Goal: Task Accomplishment & Management: Complete application form

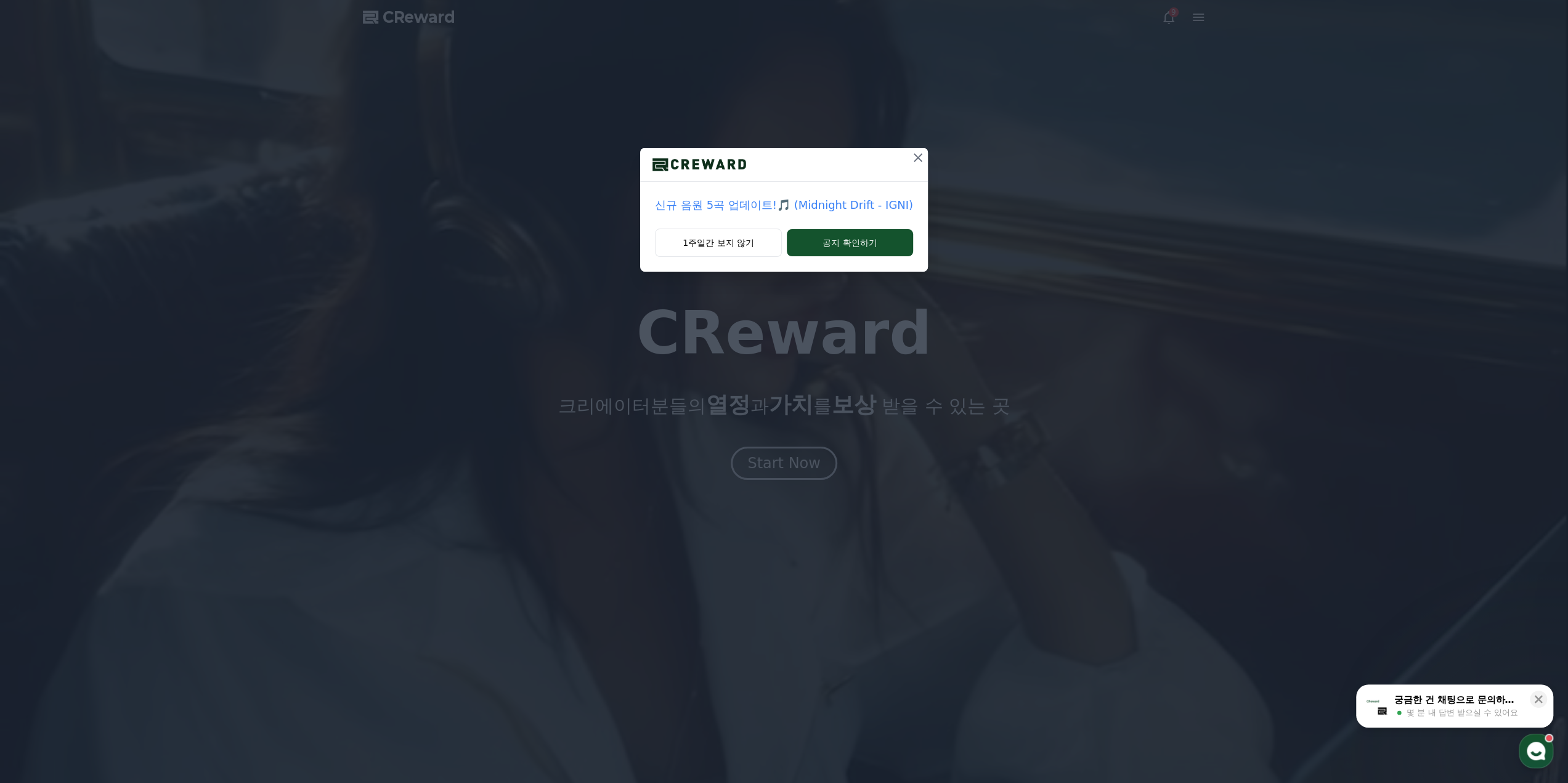
click at [912, 159] on icon at bounding box center [918, 158] width 15 height 15
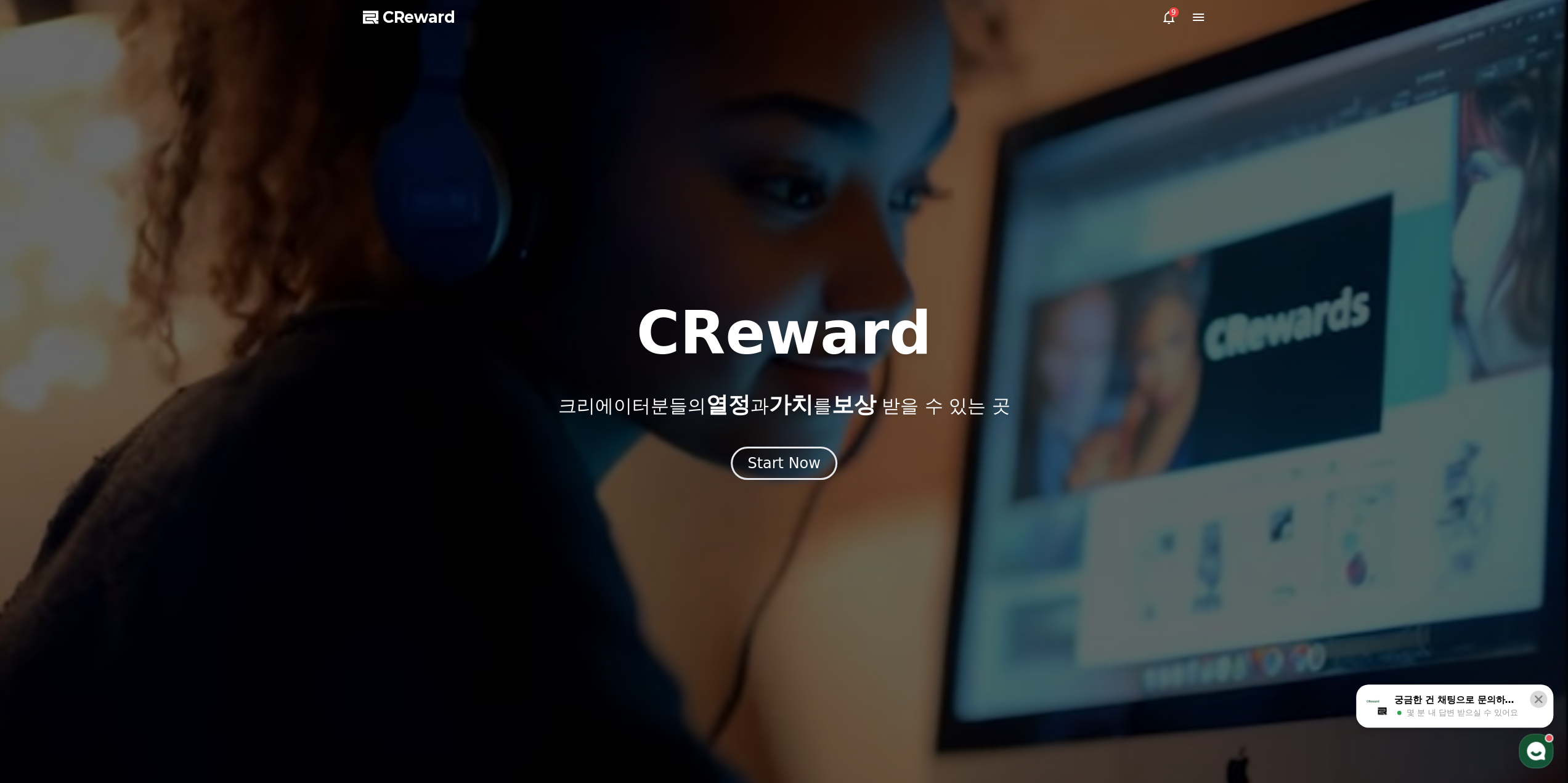
click at [1542, 699] on icon at bounding box center [1539, 699] width 12 height 12
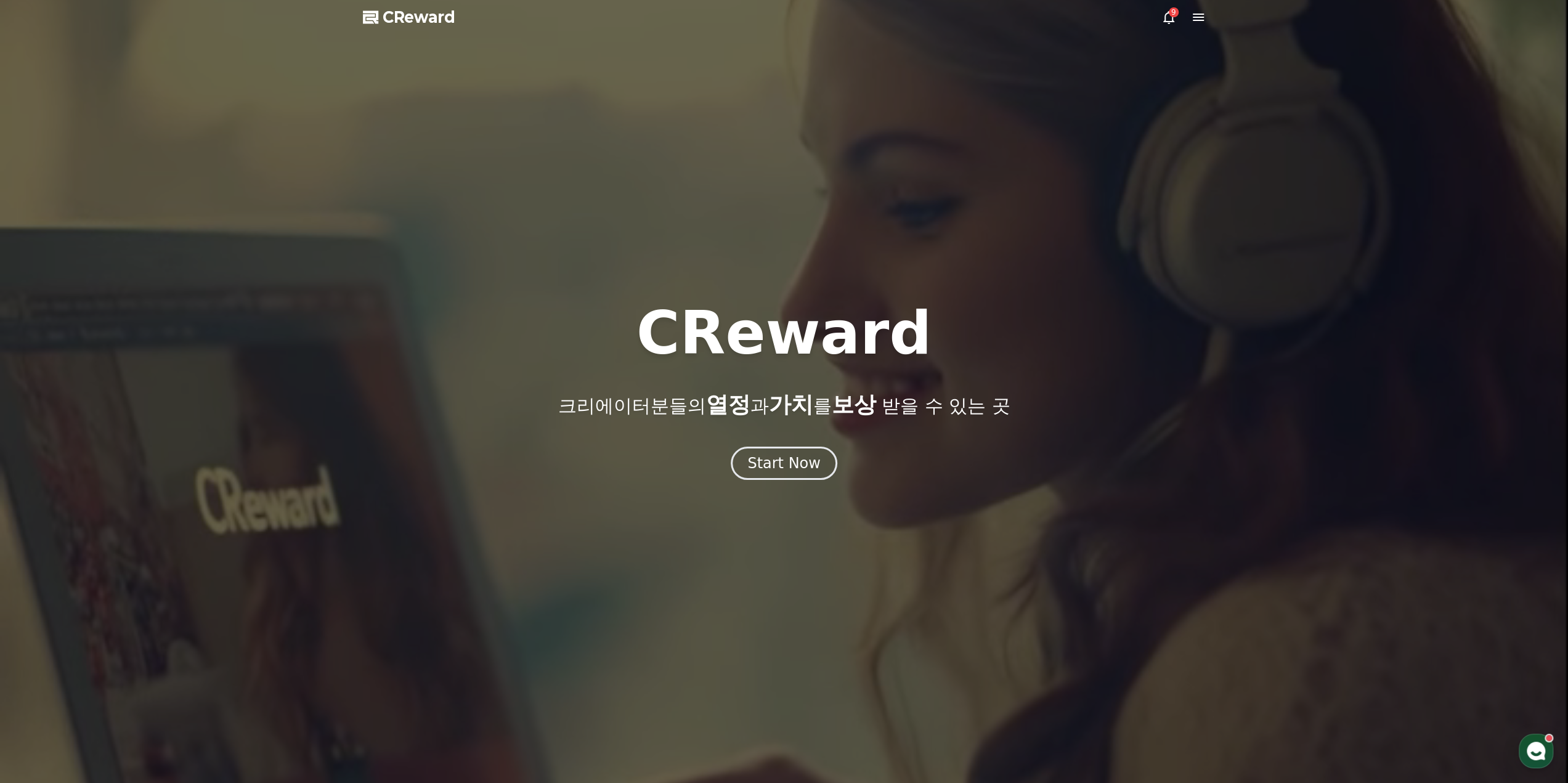
click at [393, 15] on span "CReward" at bounding box center [420, 17] width 73 height 20
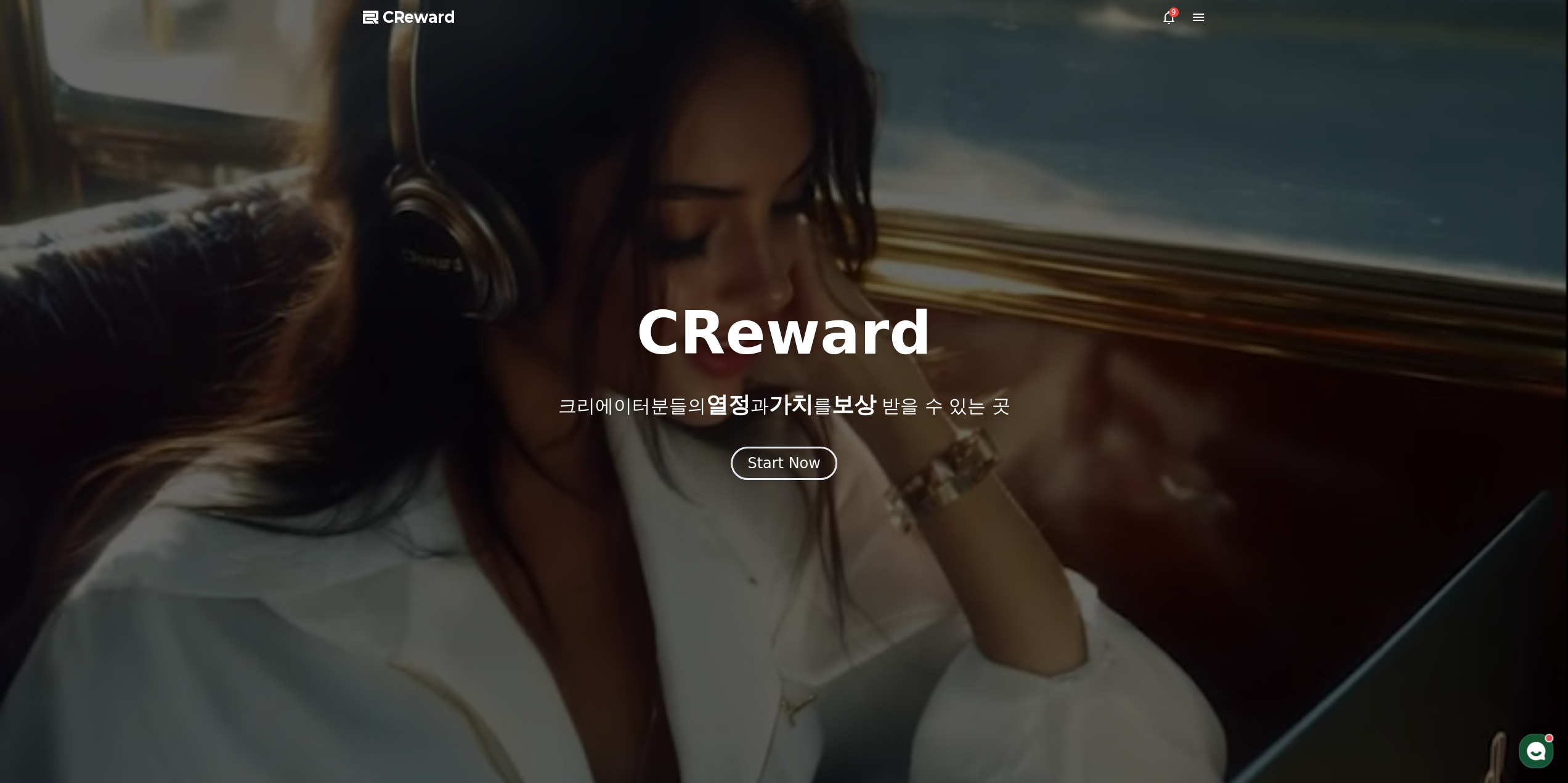
click at [1168, 19] on icon at bounding box center [1169, 17] width 15 height 15
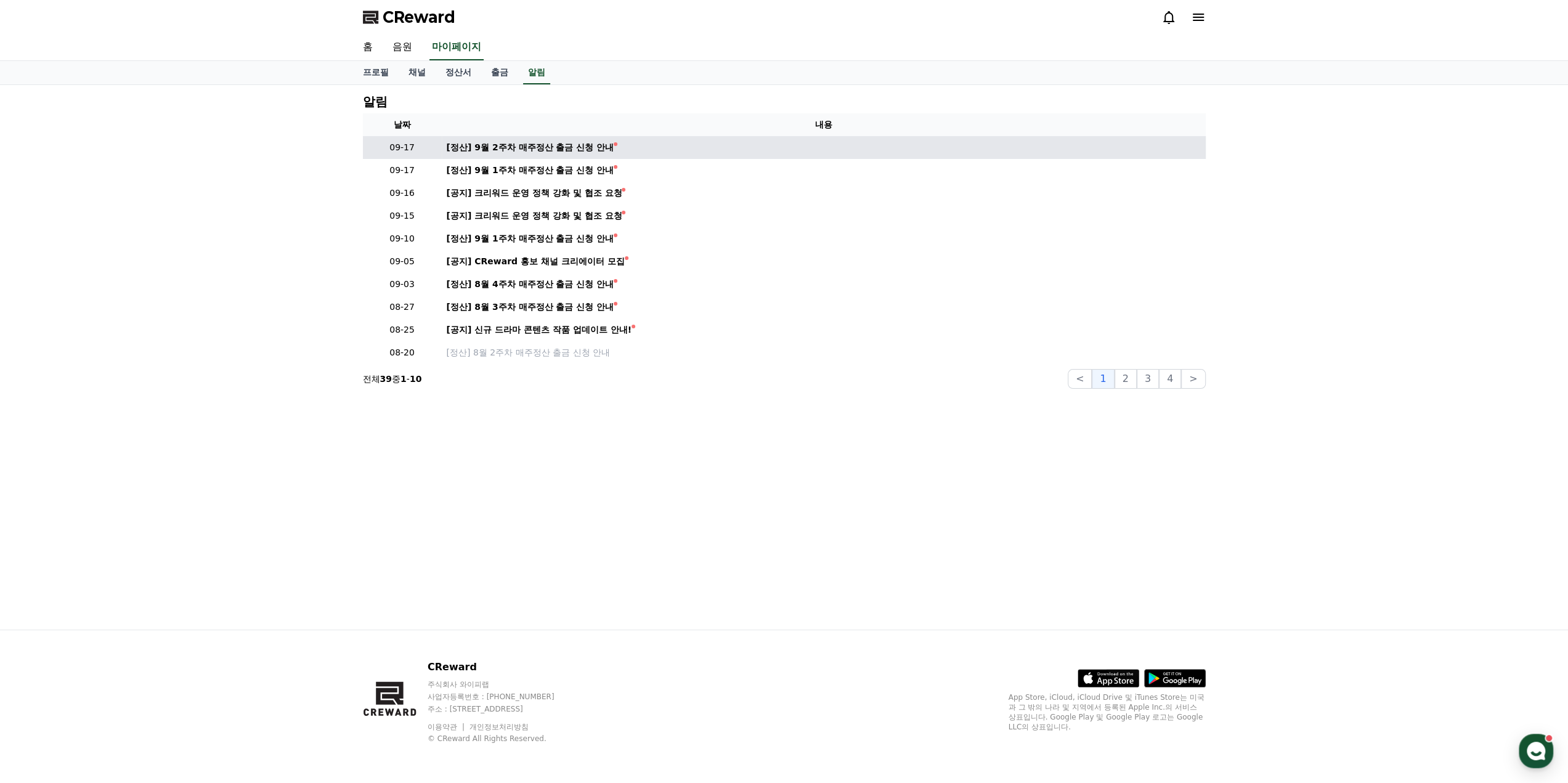
click at [544, 137] on td "[정산] 9월 2주차 매주정산 출금 신청 안내" at bounding box center [824, 148] width 764 height 23
click at [543, 146] on div "[정산] 9월 2주차 매주정산 출금 신청 안내" at bounding box center [530, 147] width 167 height 13
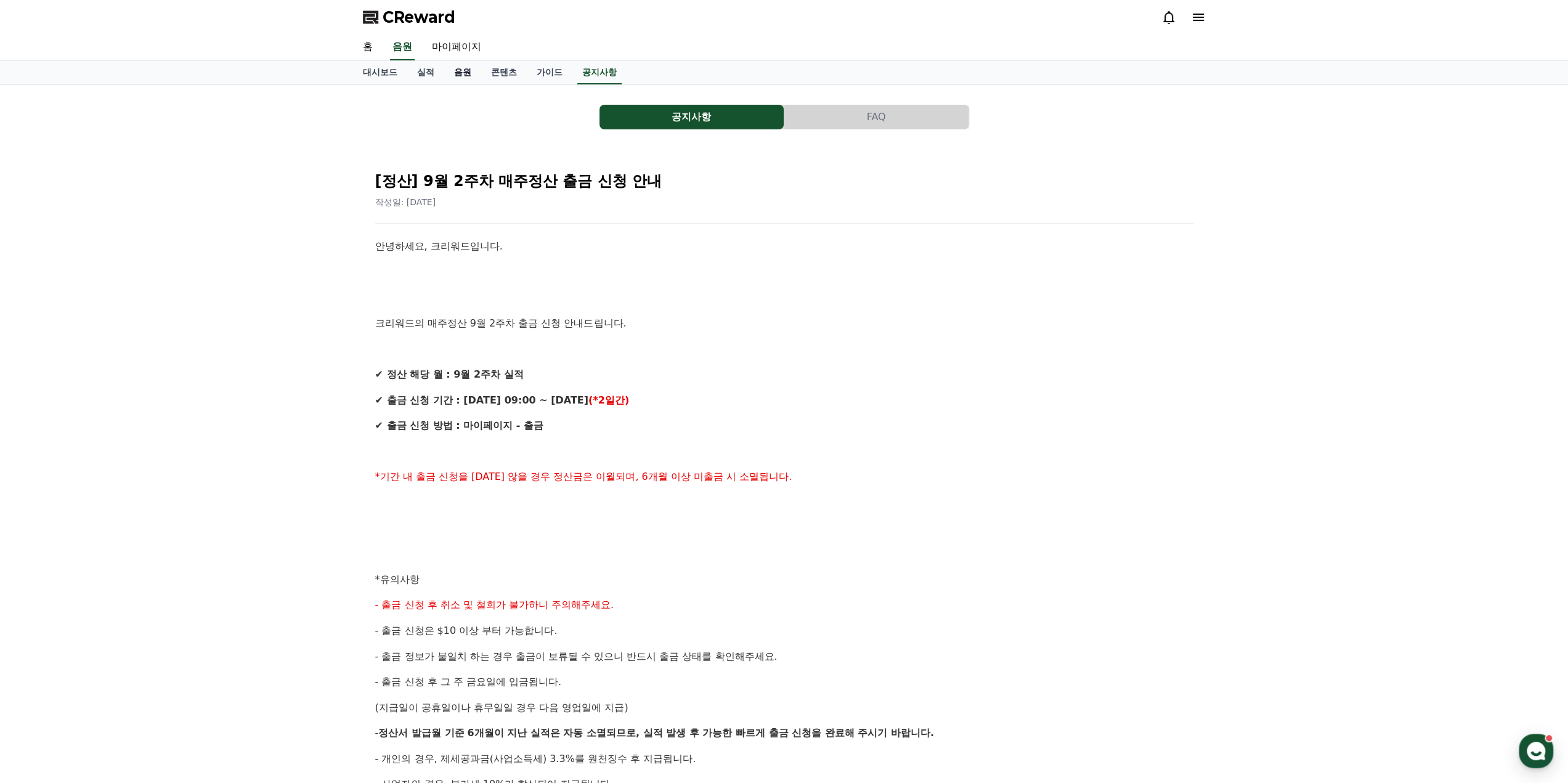
click at [459, 71] on link "음원" at bounding box center [462, 72] width 37 height 23
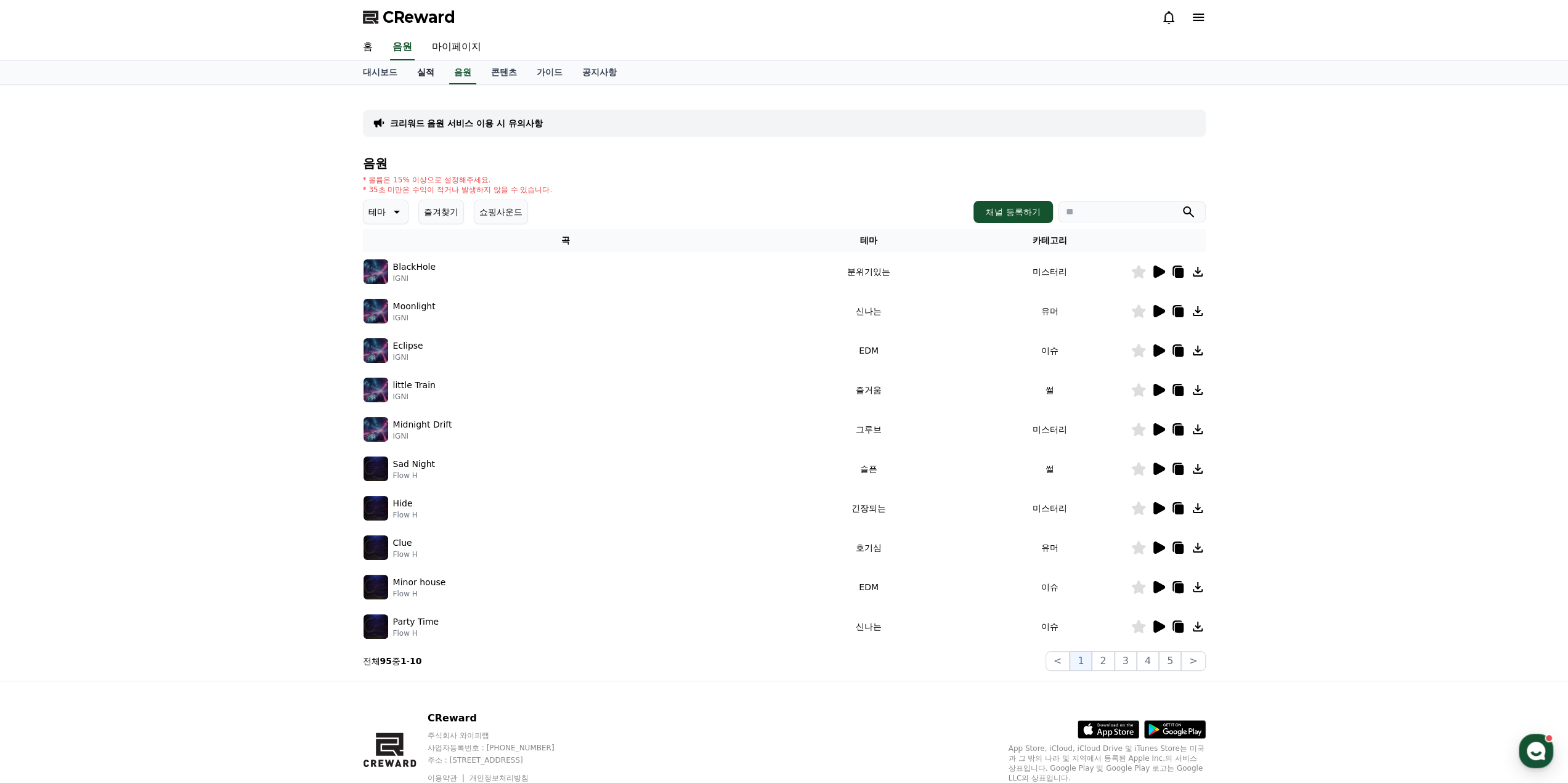
click at [424, 73] on link "실적" at bounding box center [425, 72] width 37 height 23
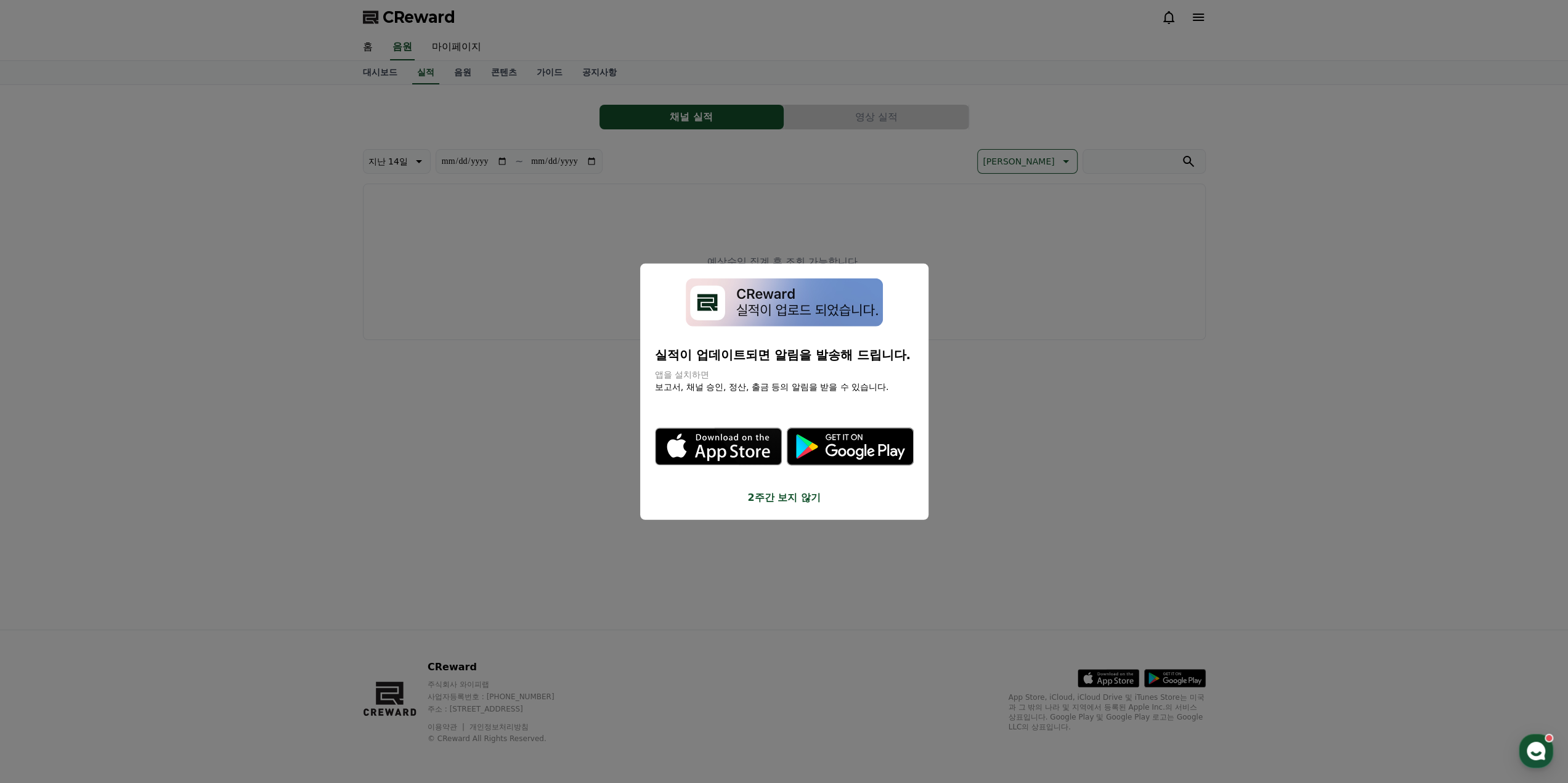
click at [773, 499] on button "2주간 보지 않기" at bounding box center [784, 498] width 258 height 15
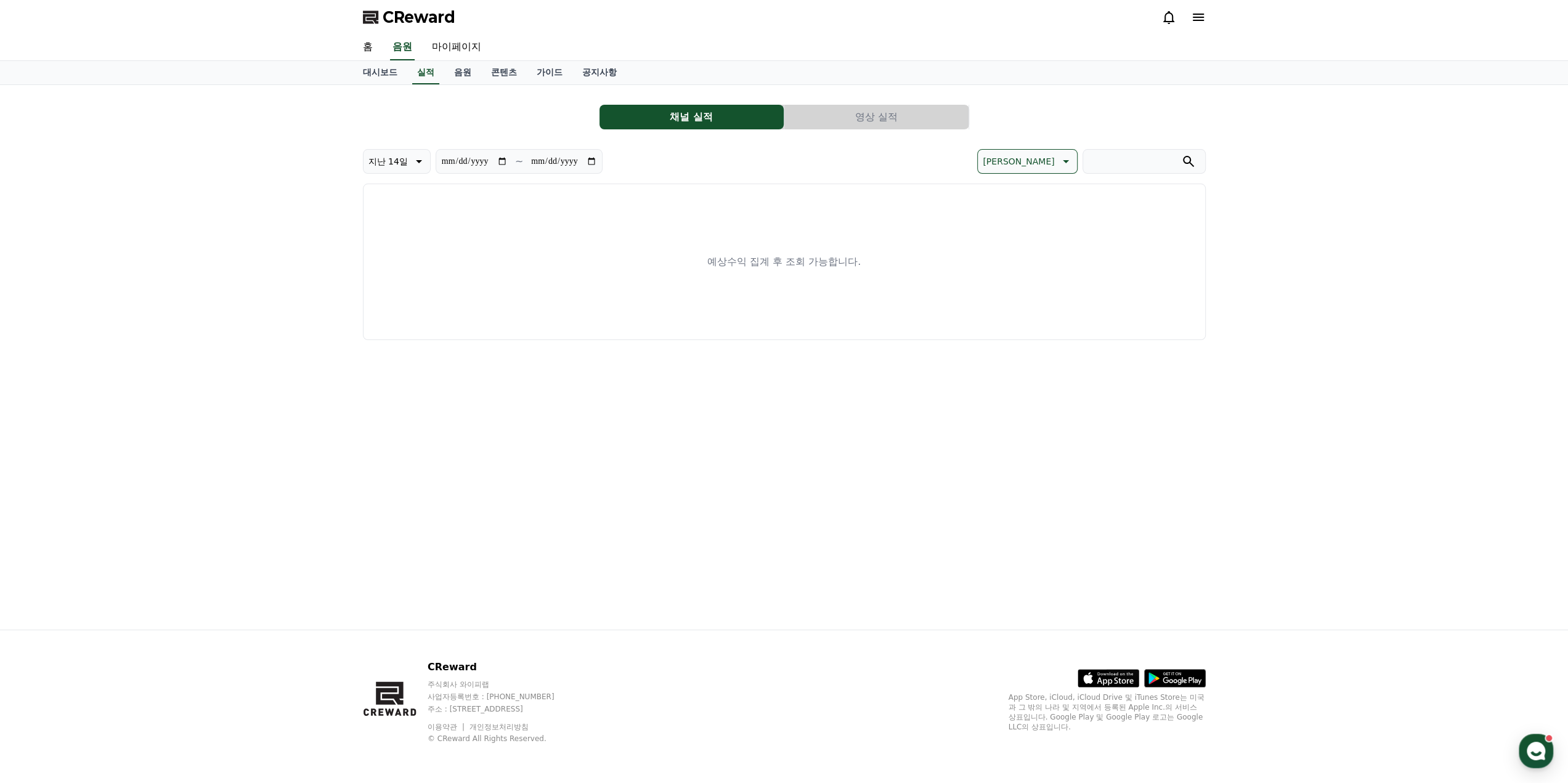
click at [399, 161] on p "지난 14일" at bounding box center [388, 161] width 39 height 17
click at [381, 71] on link "대시보드" at bounding box center [380, 72] width 54 height 23
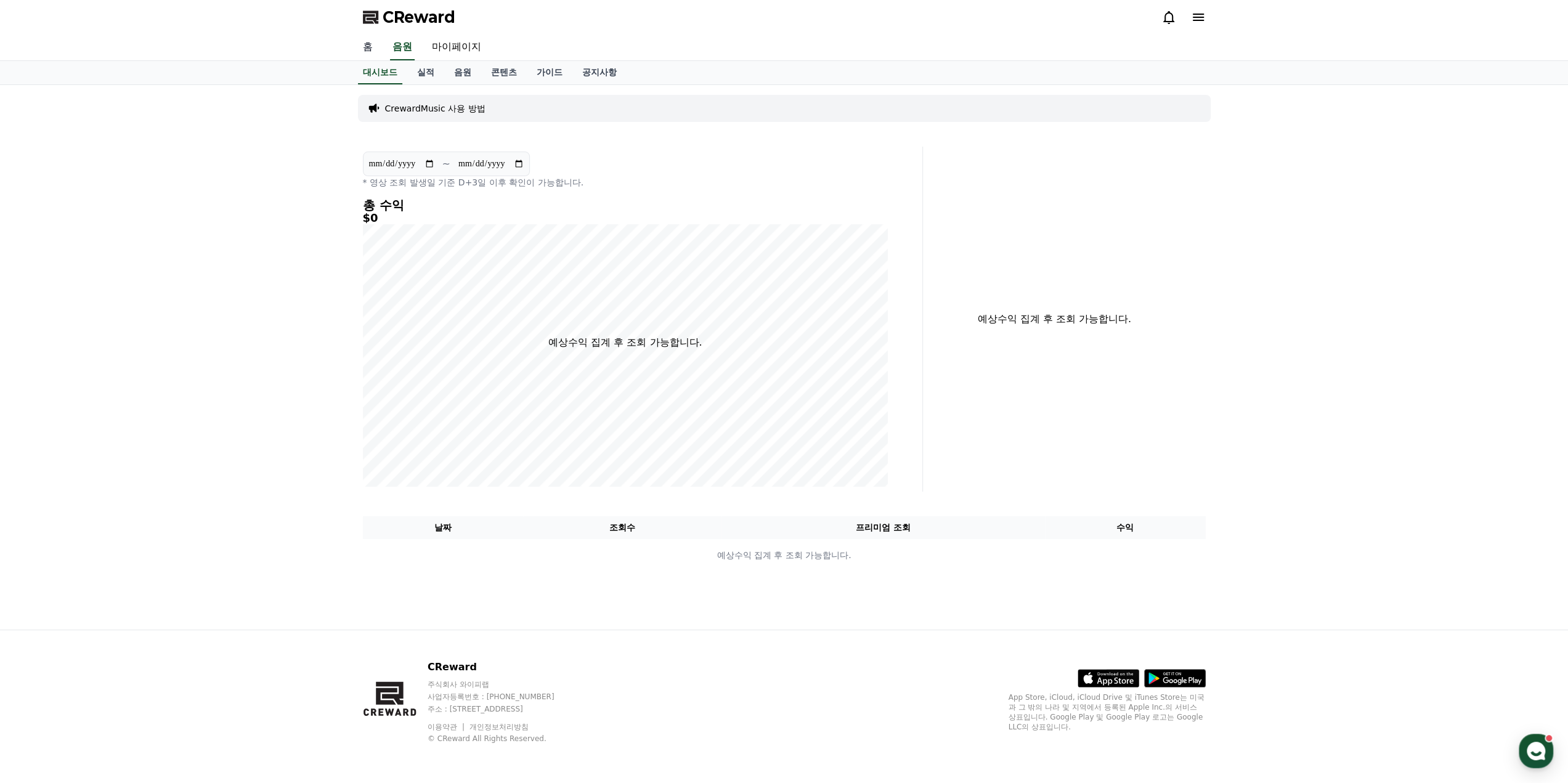
click at [363, 45] on link "홈" at bounding box center [367, 47] width 29 height 26
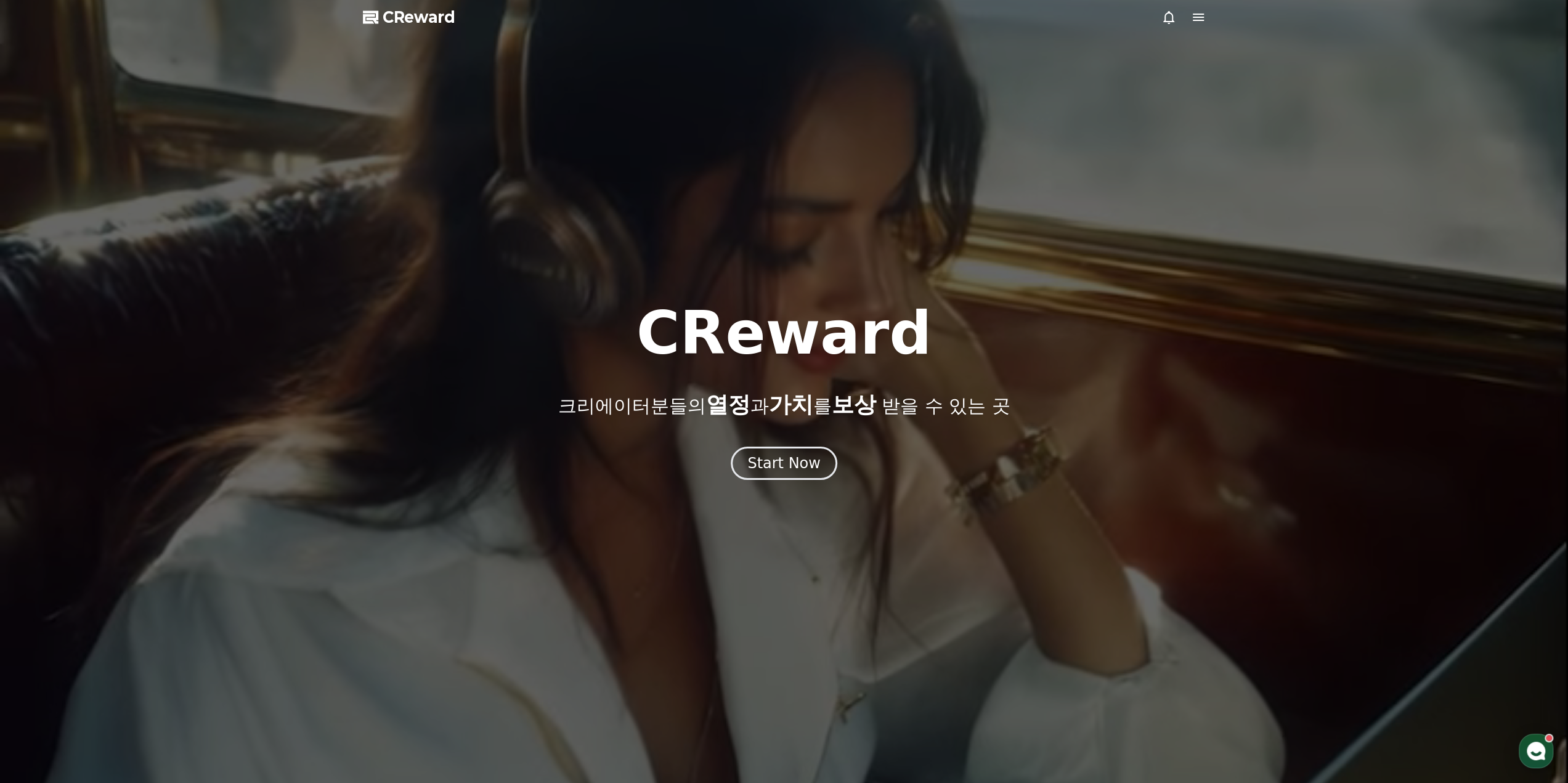
click at [419, 14] on span "CReward" at bounding box center [420, 17] width 73 height 20
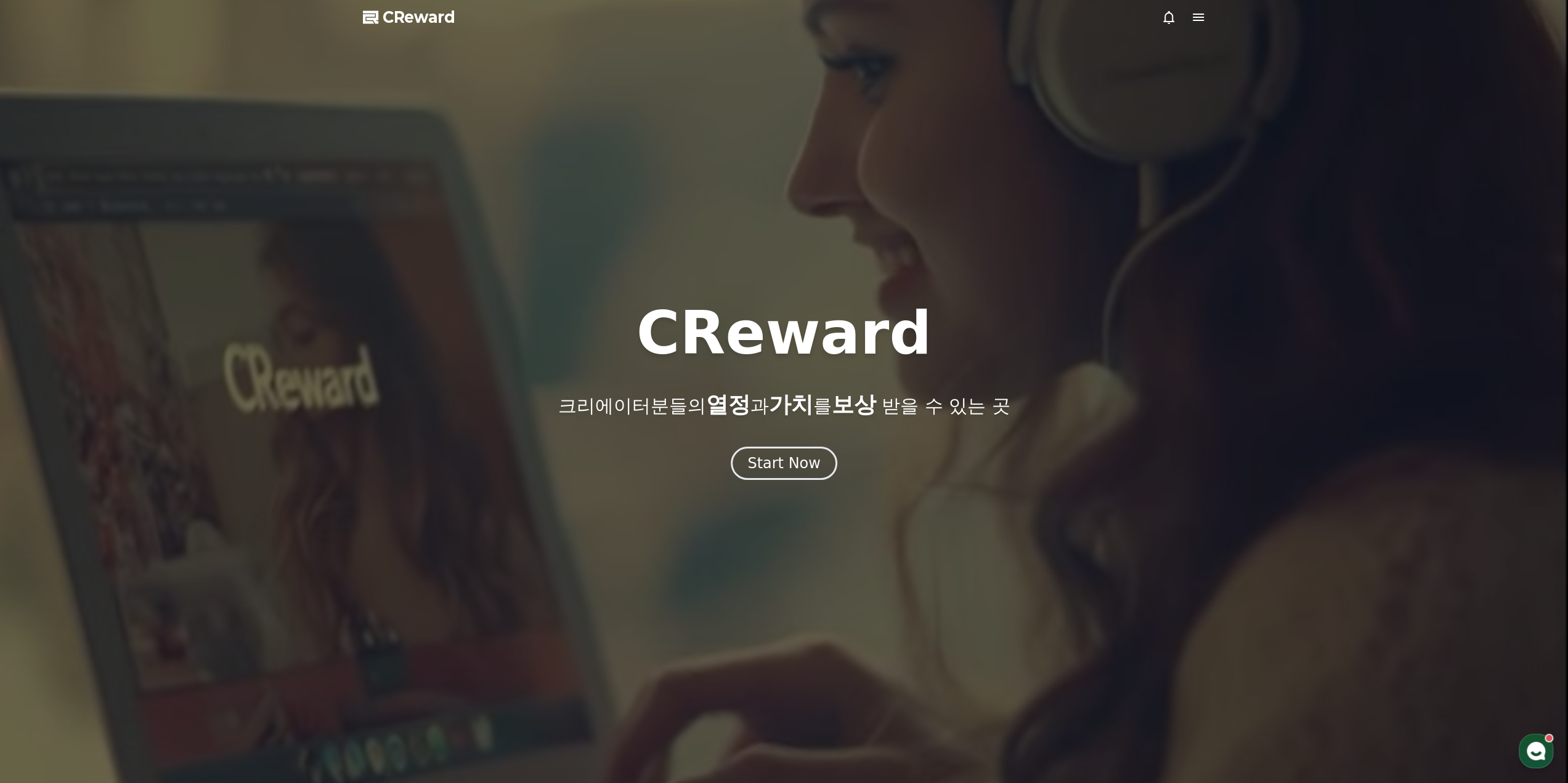
click at [1428, 177] on div at bounding box center [784, 391] width 1568 height 783
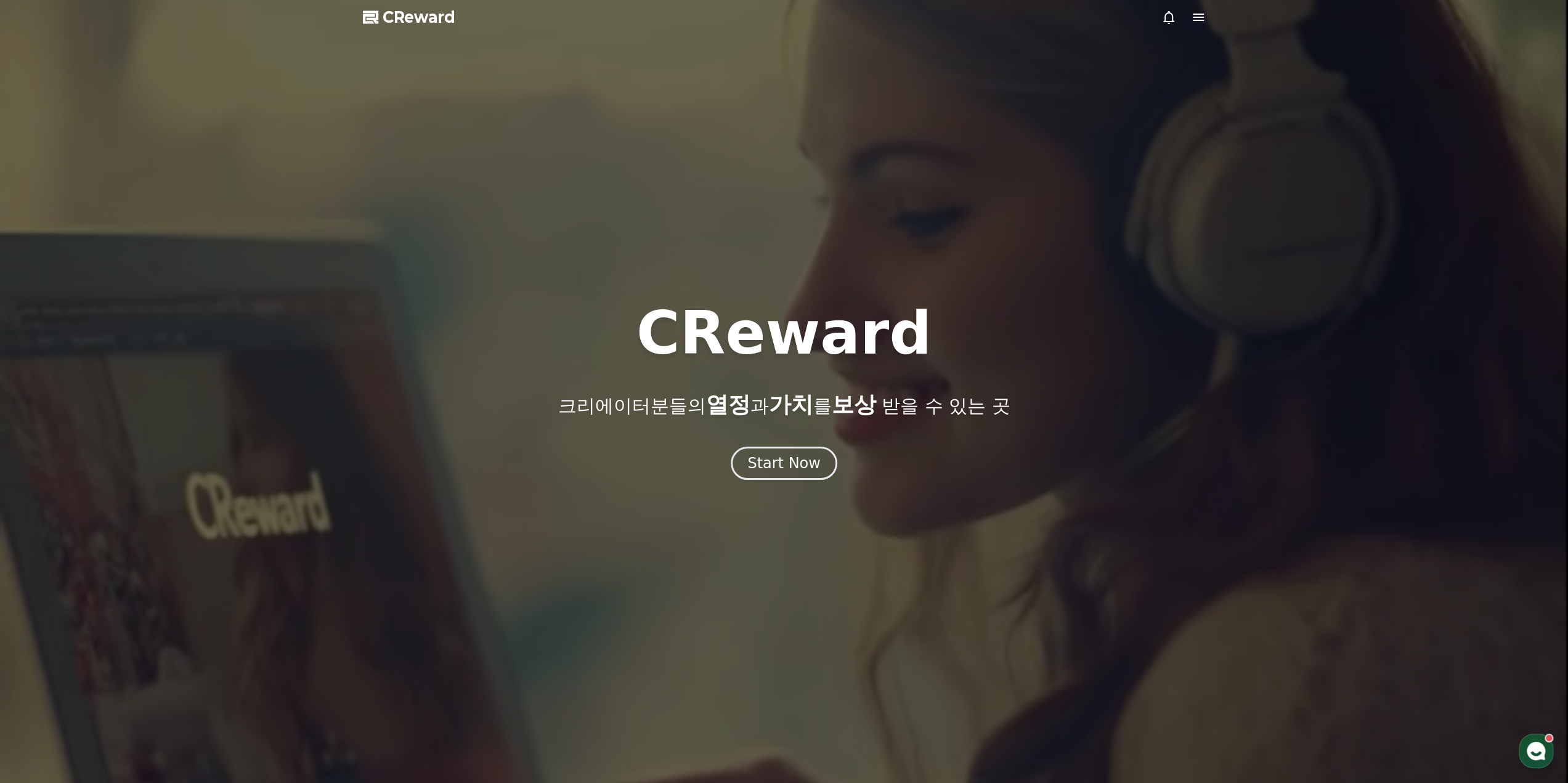
click at [1197, 14] on icon at bounding box center [1198, 17] width 11 height 7
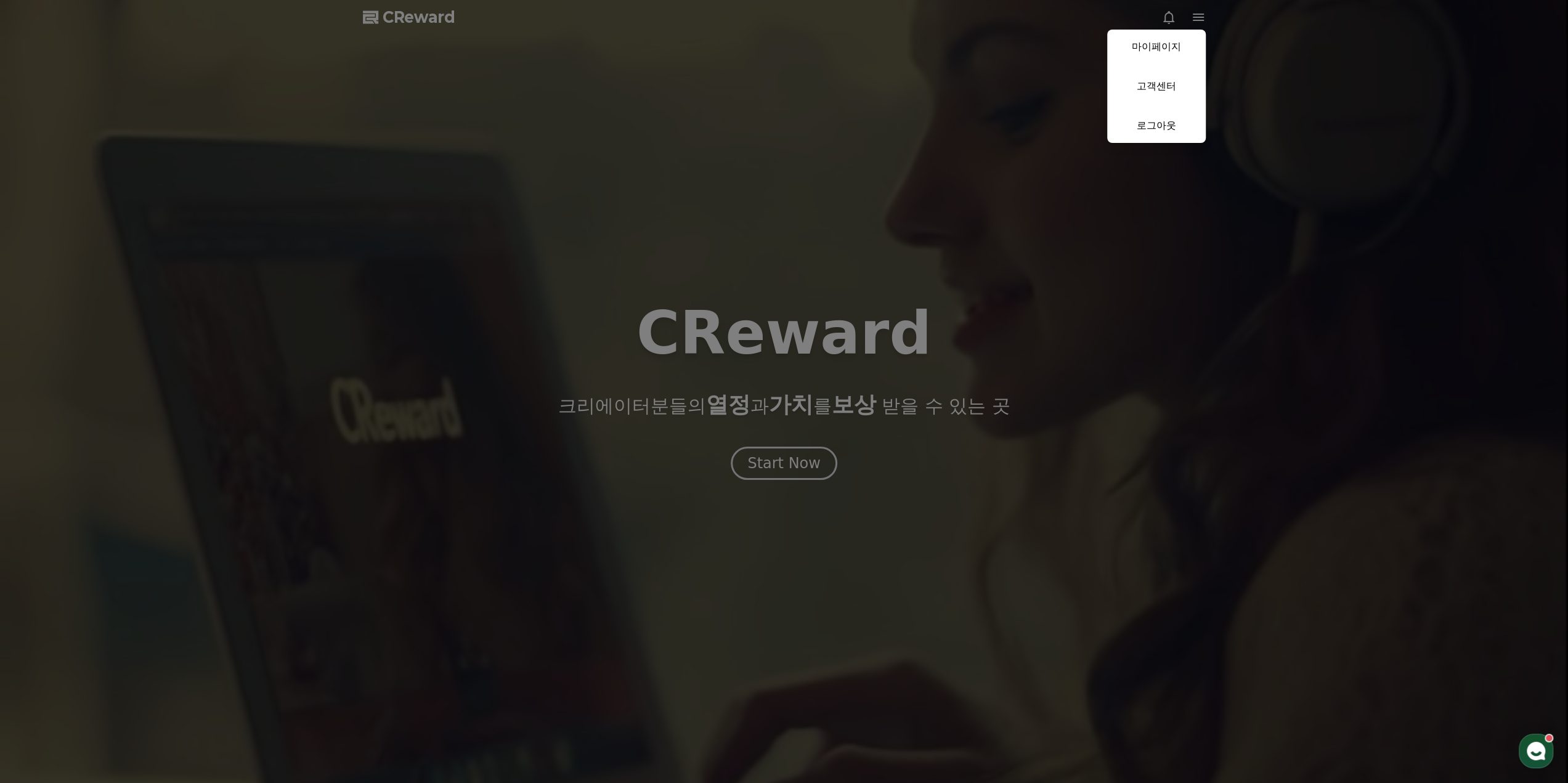
click at [893, 388] on button "close" at bounding box center [784, 391] width 1568 height 783
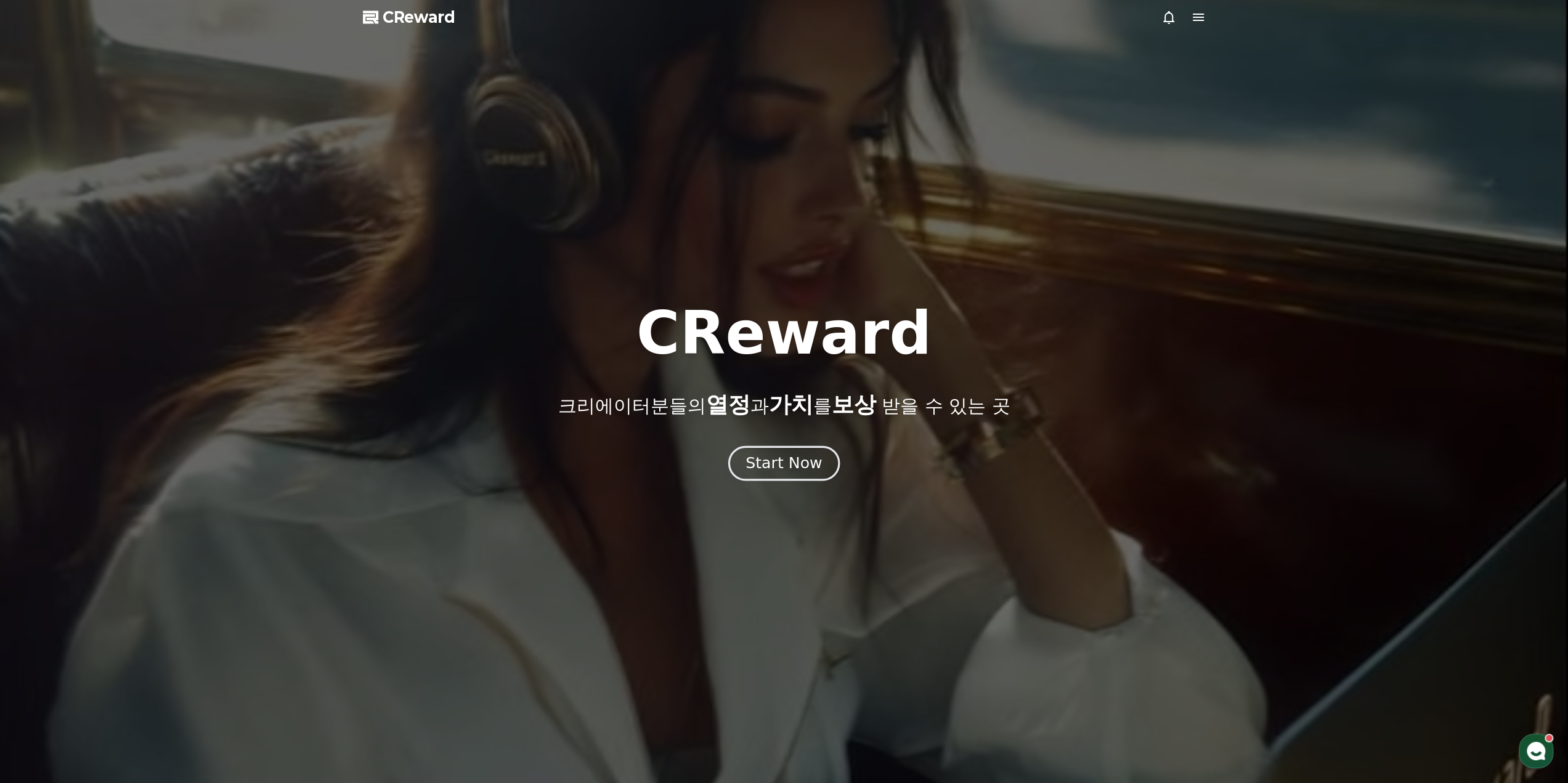
click at [805, 462] on div "Start Now" at bounding box center [784, 463] width 77 height 21
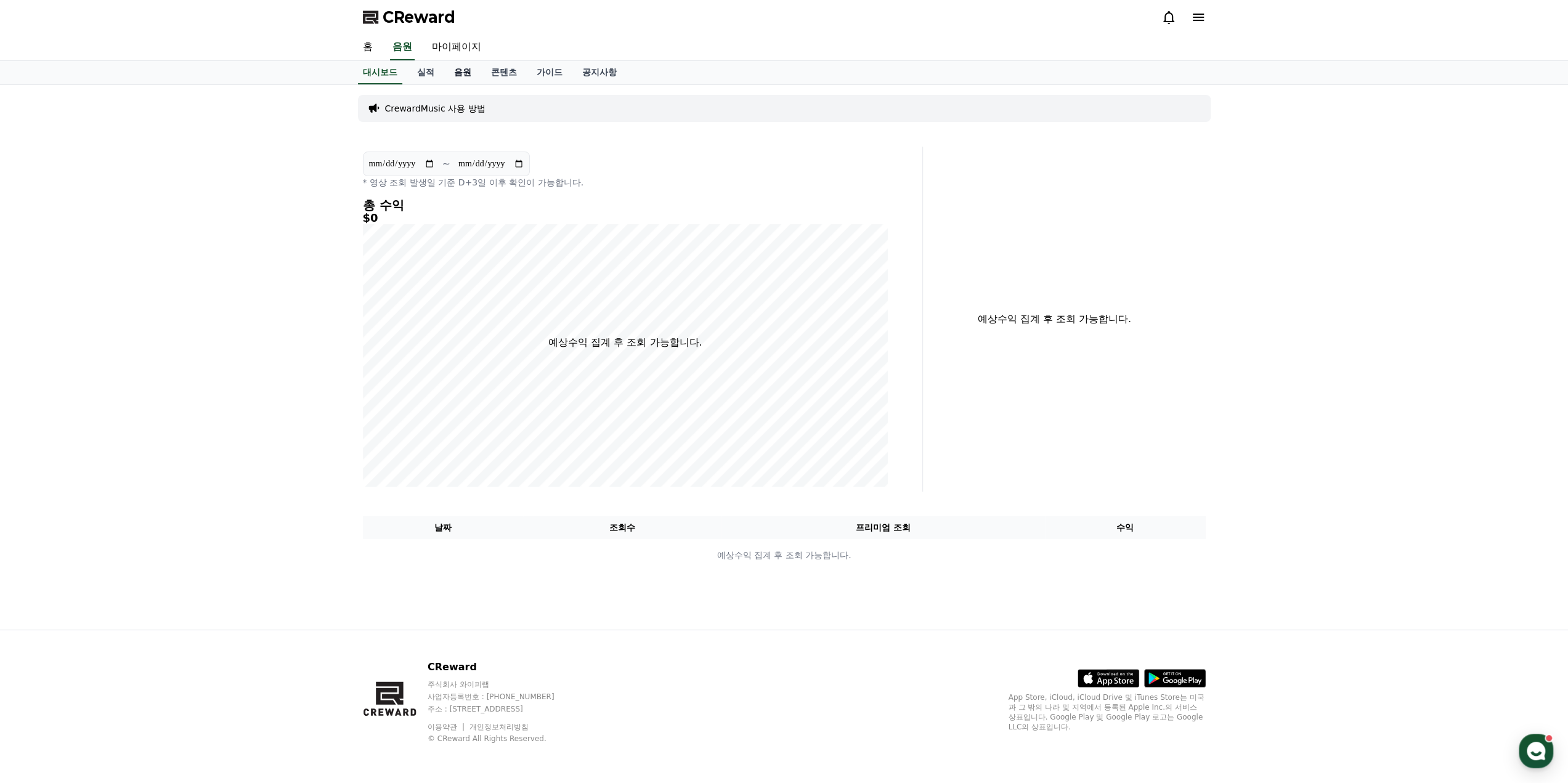
click at [459, 73] on link "음원" at bounding box center [462, 72] width 37 height 23
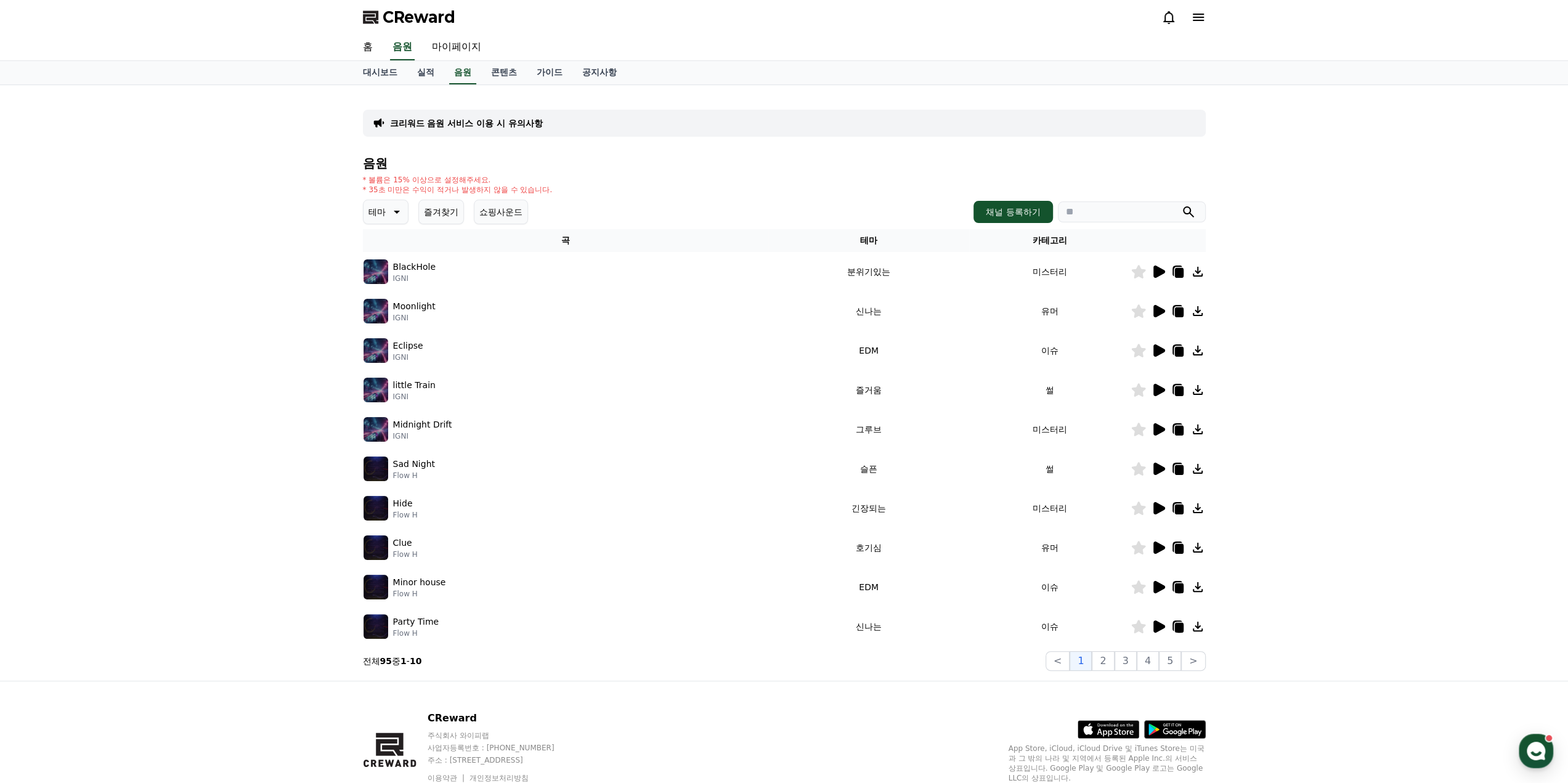
click at [1156, 312] on icon at bounding box center [1159, 311] width 12 height 12
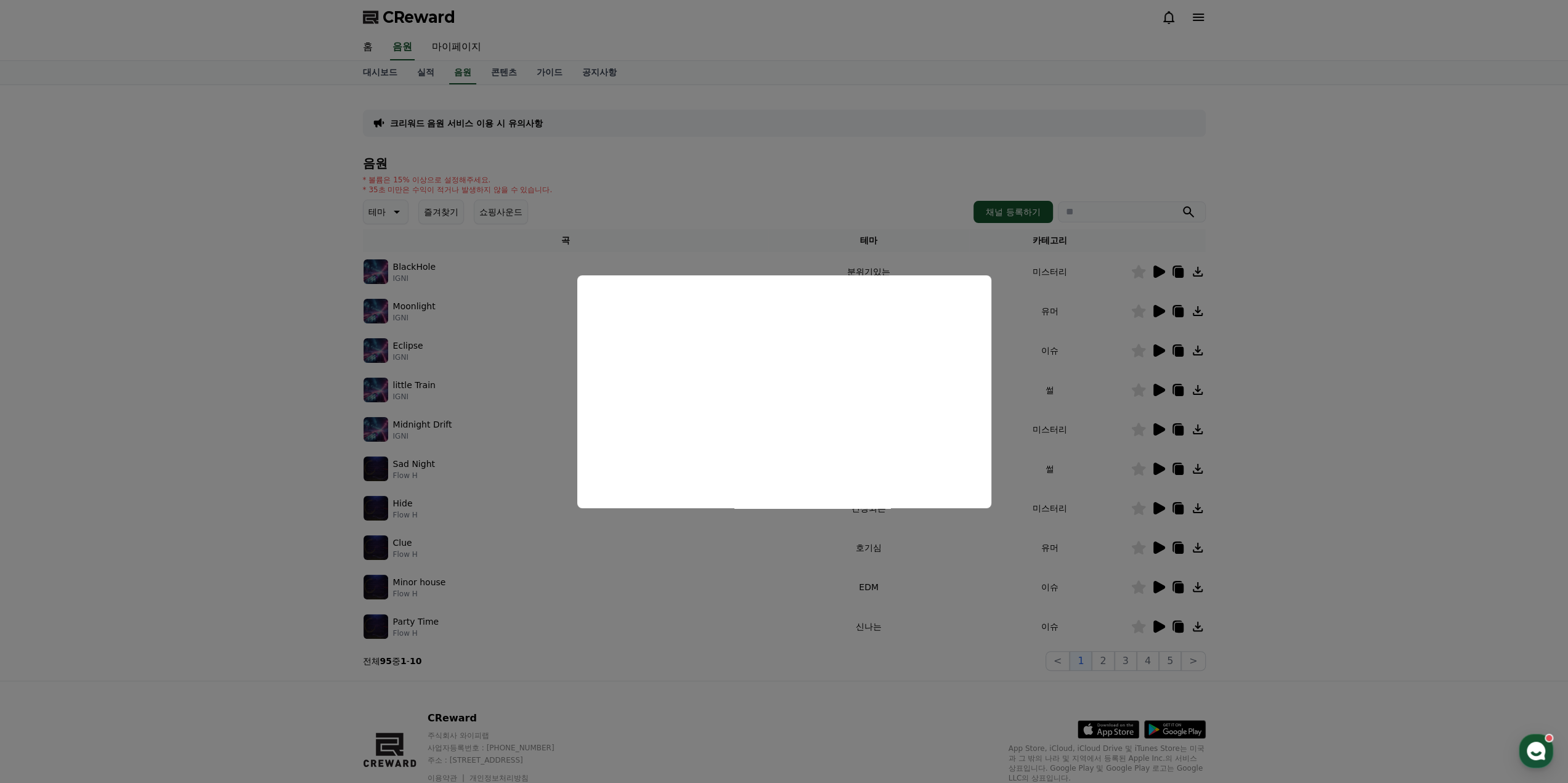
click at [1150, 330] on button "close modal" at bounding box center [784, 391] width 1568 height 783
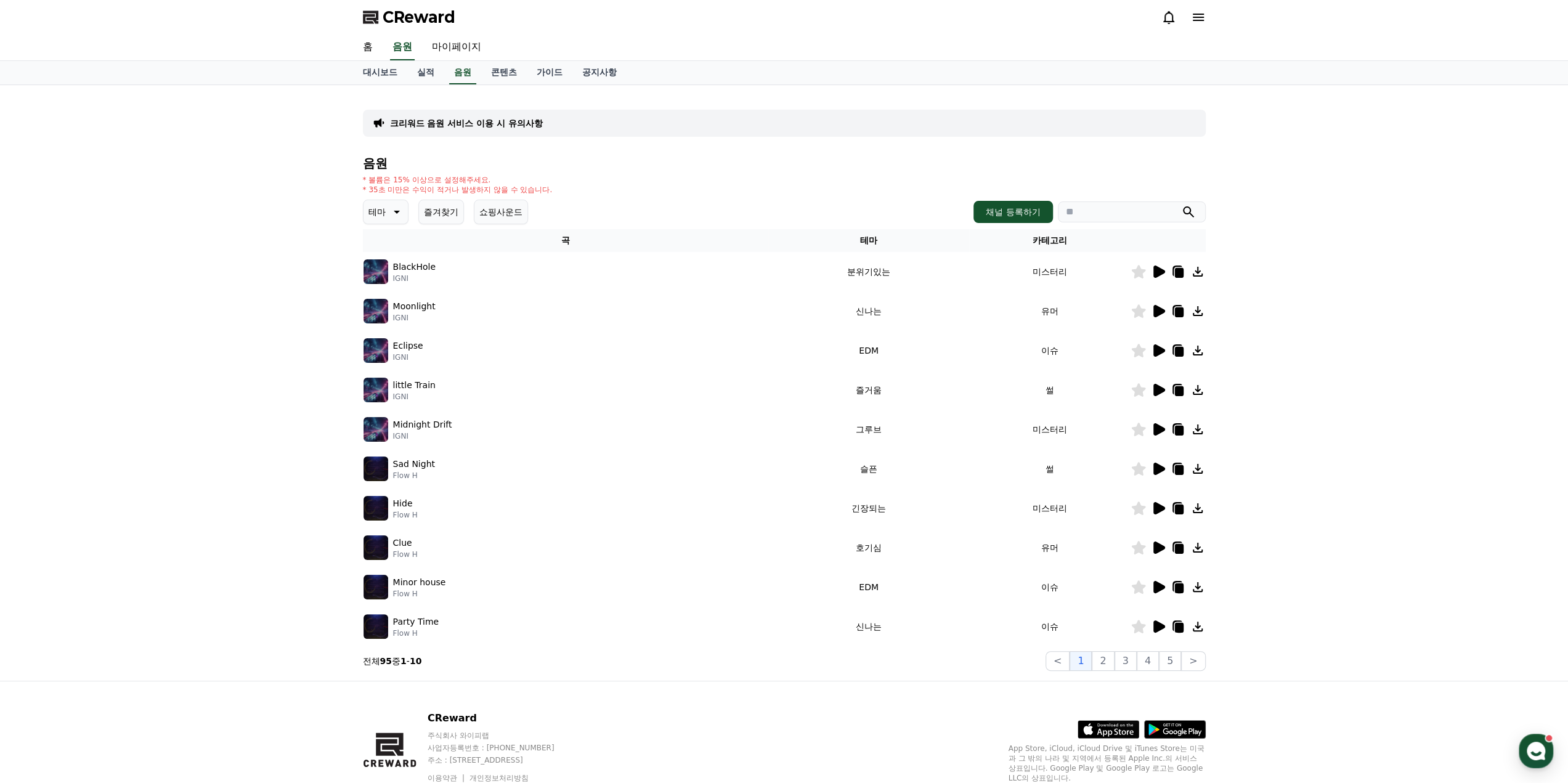
click at [1156, 352] on icon at bounding box center [1159, 351] width 12 height 12
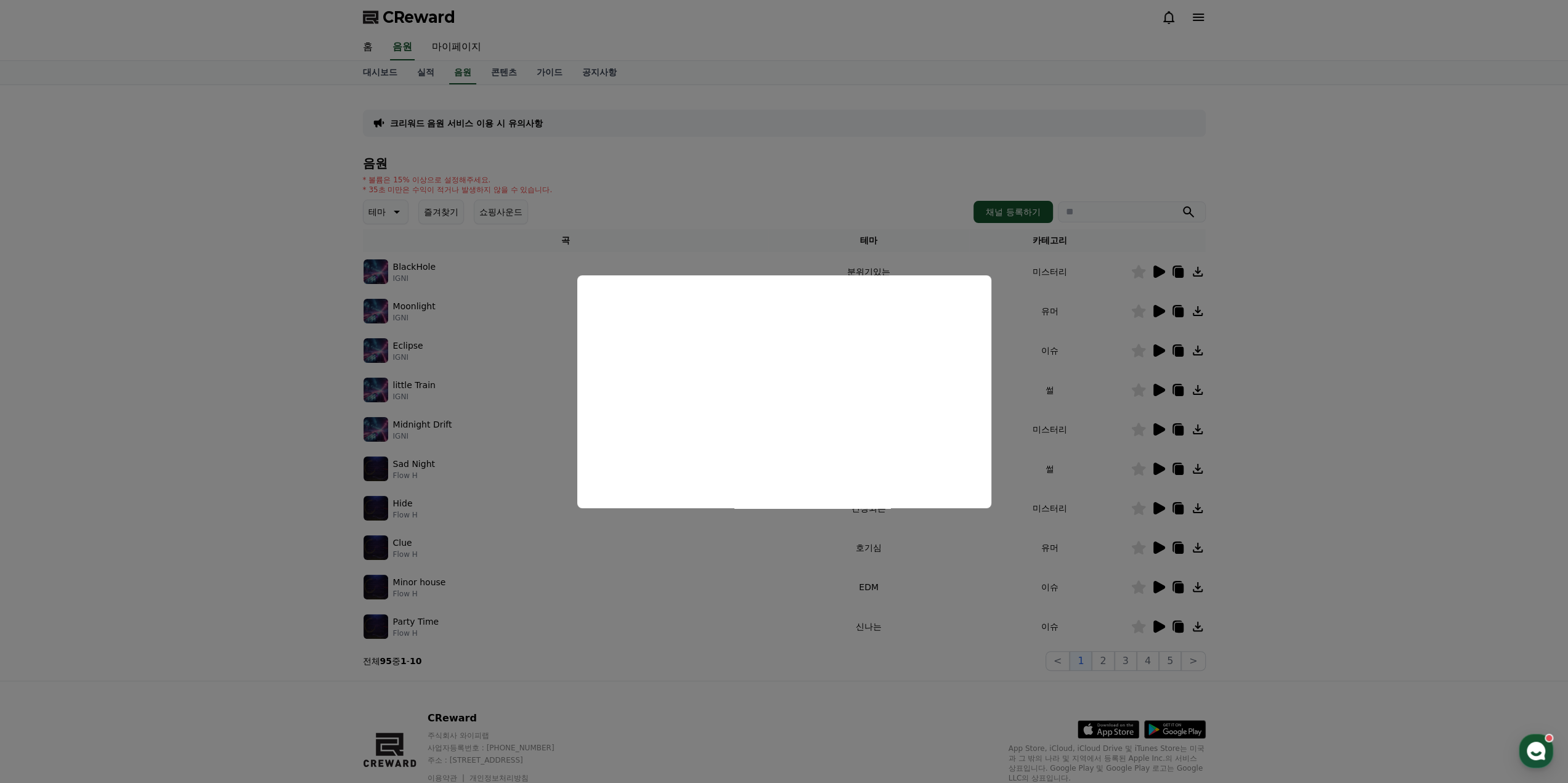
click at [1156, 388] on button "close modal" at bounding box center [784, 391] width 1568 height 783
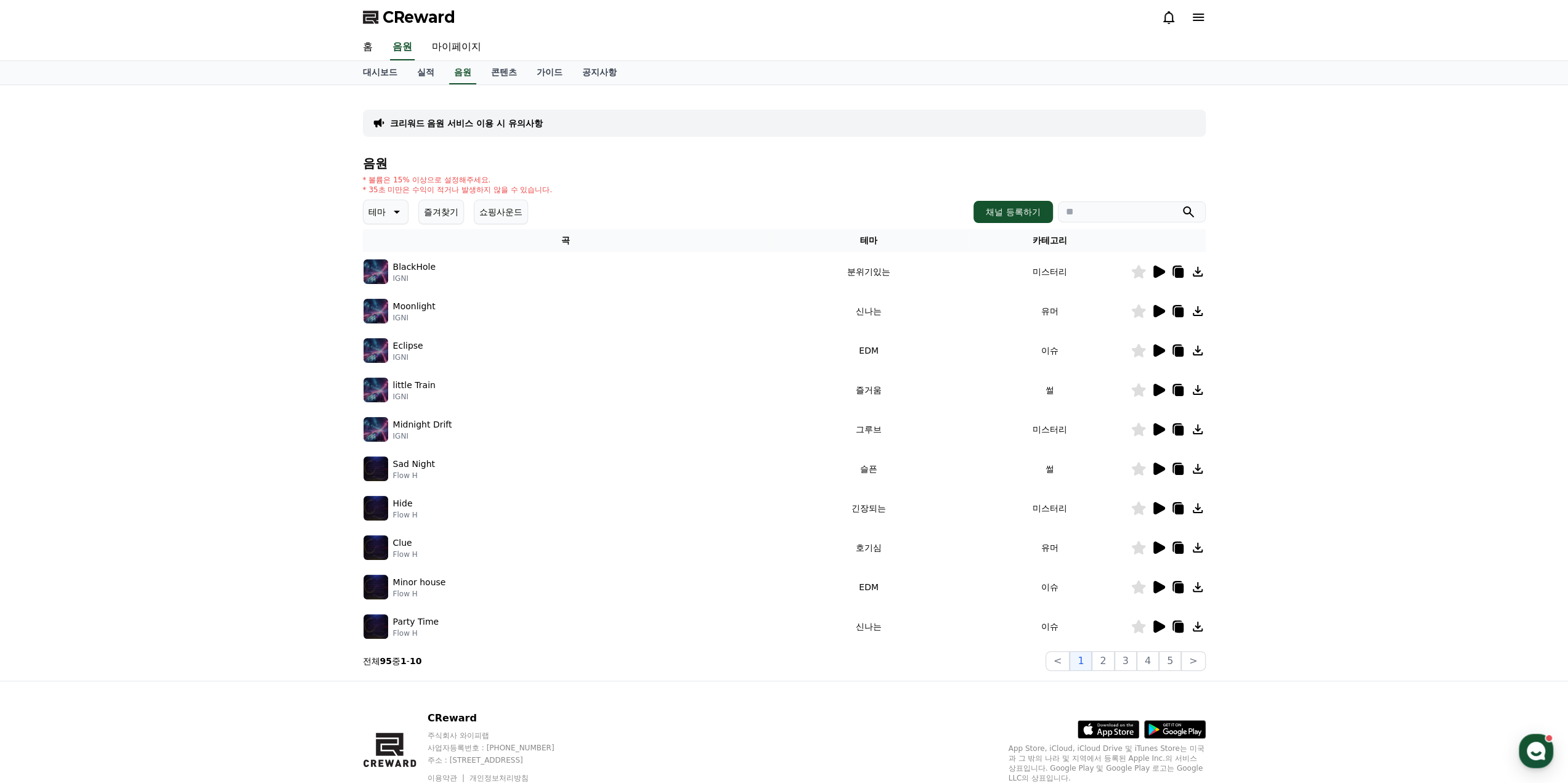
click at [1156, 388] on icon at bounding box center [1159, 390] width 12 height 12
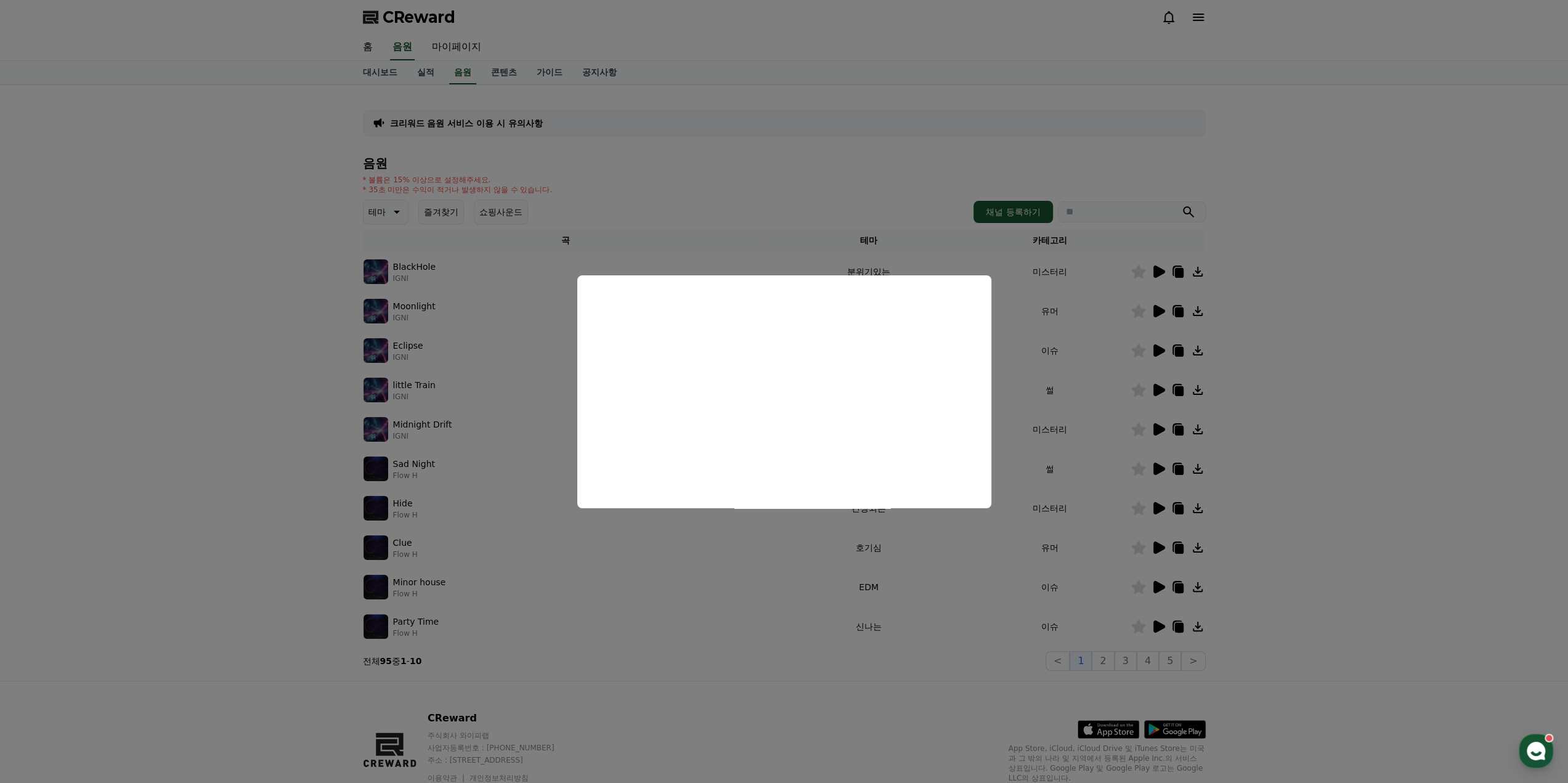
click at [140, 385] on button "close modal" at bounding box center [784, 391] width 1568 height 783
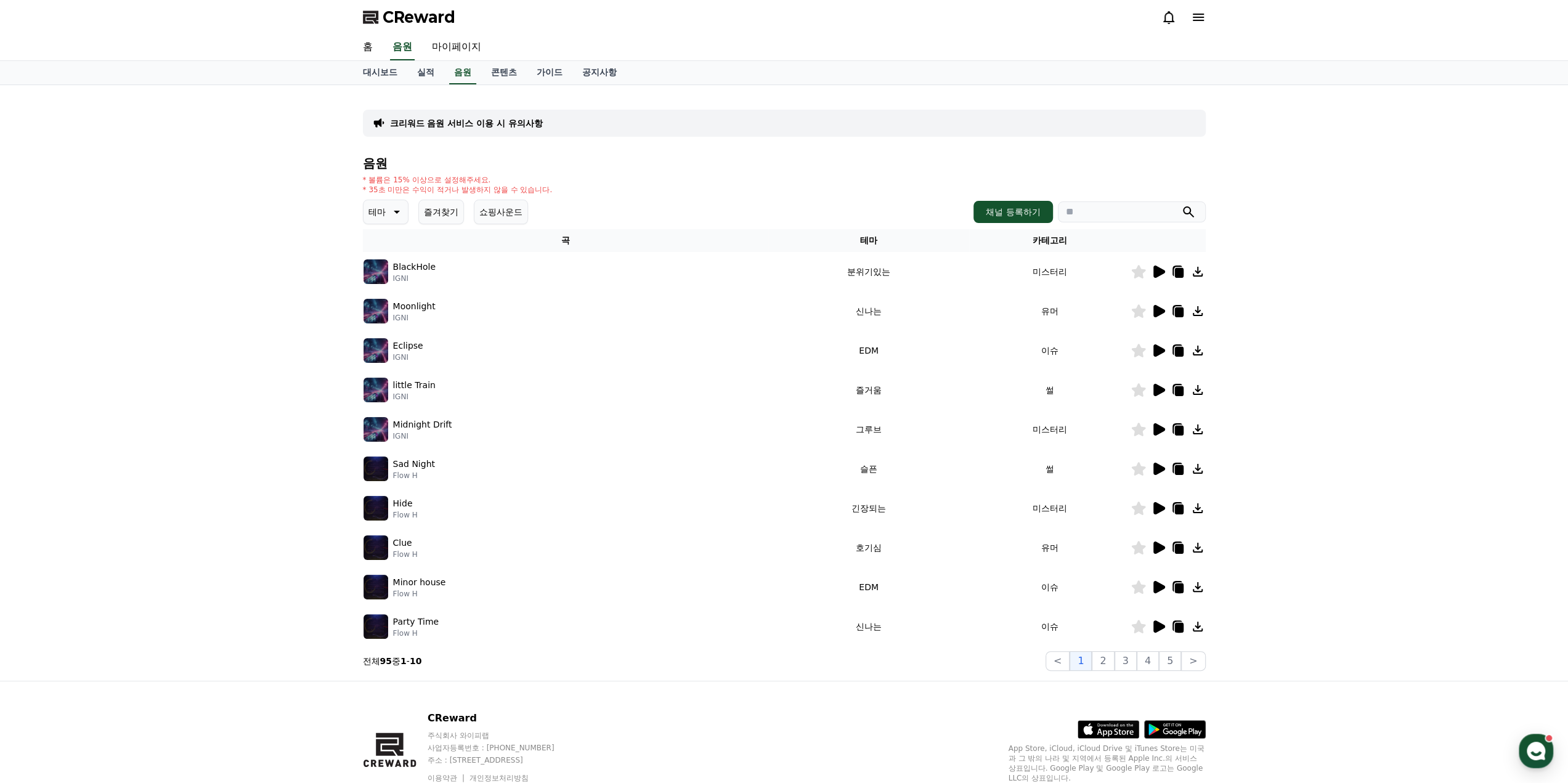
click at [383, 211] on p "테마" at bounding box center [377, 211] width 17 height 17
click at [379, 311] on button "밝은" at bounding box center [378, 311] width 27 height 27
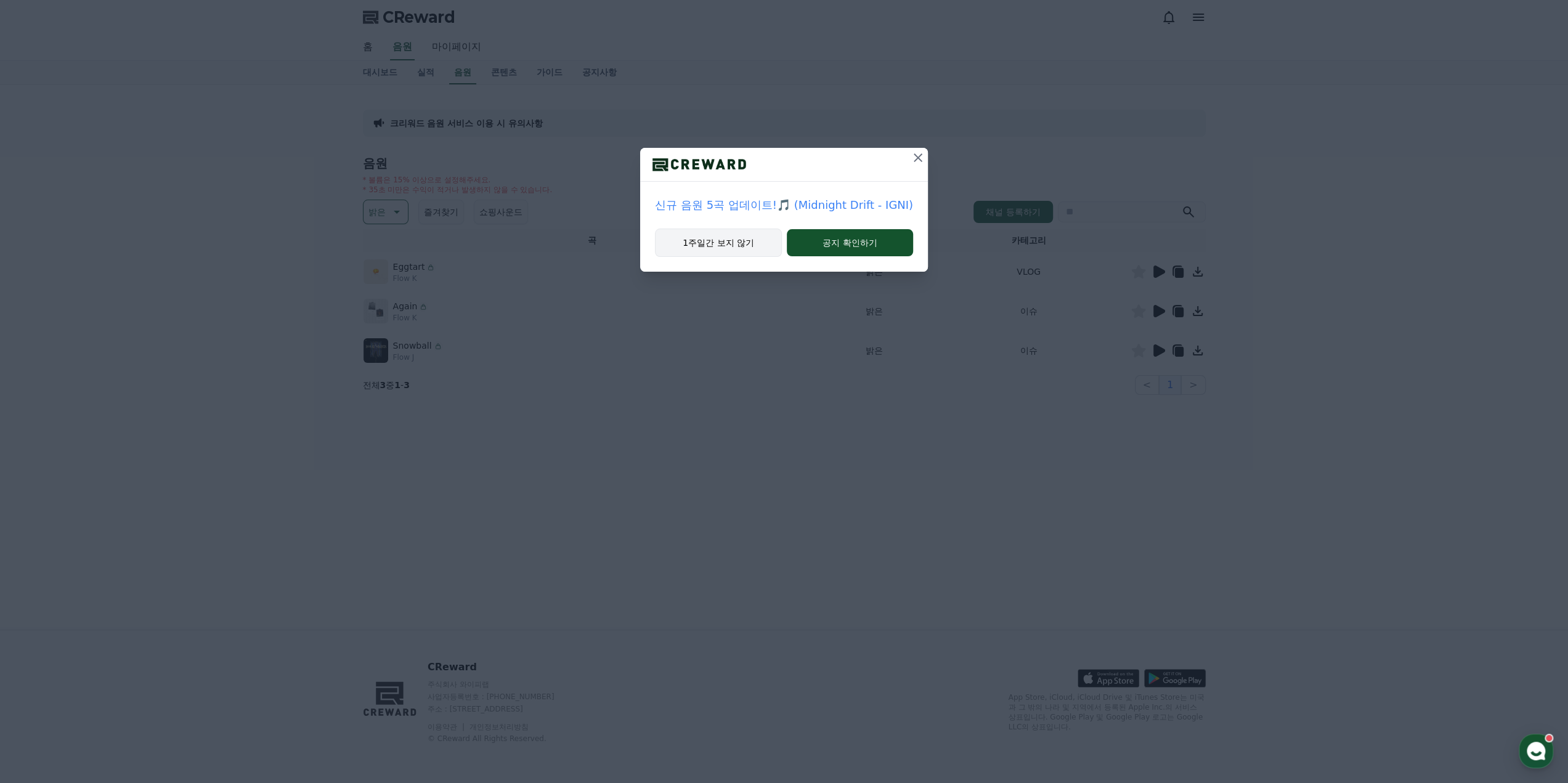
click at [715, 239] on button "1주일간 보지 않기" at bounding box center [718, 243] width 127 height 29
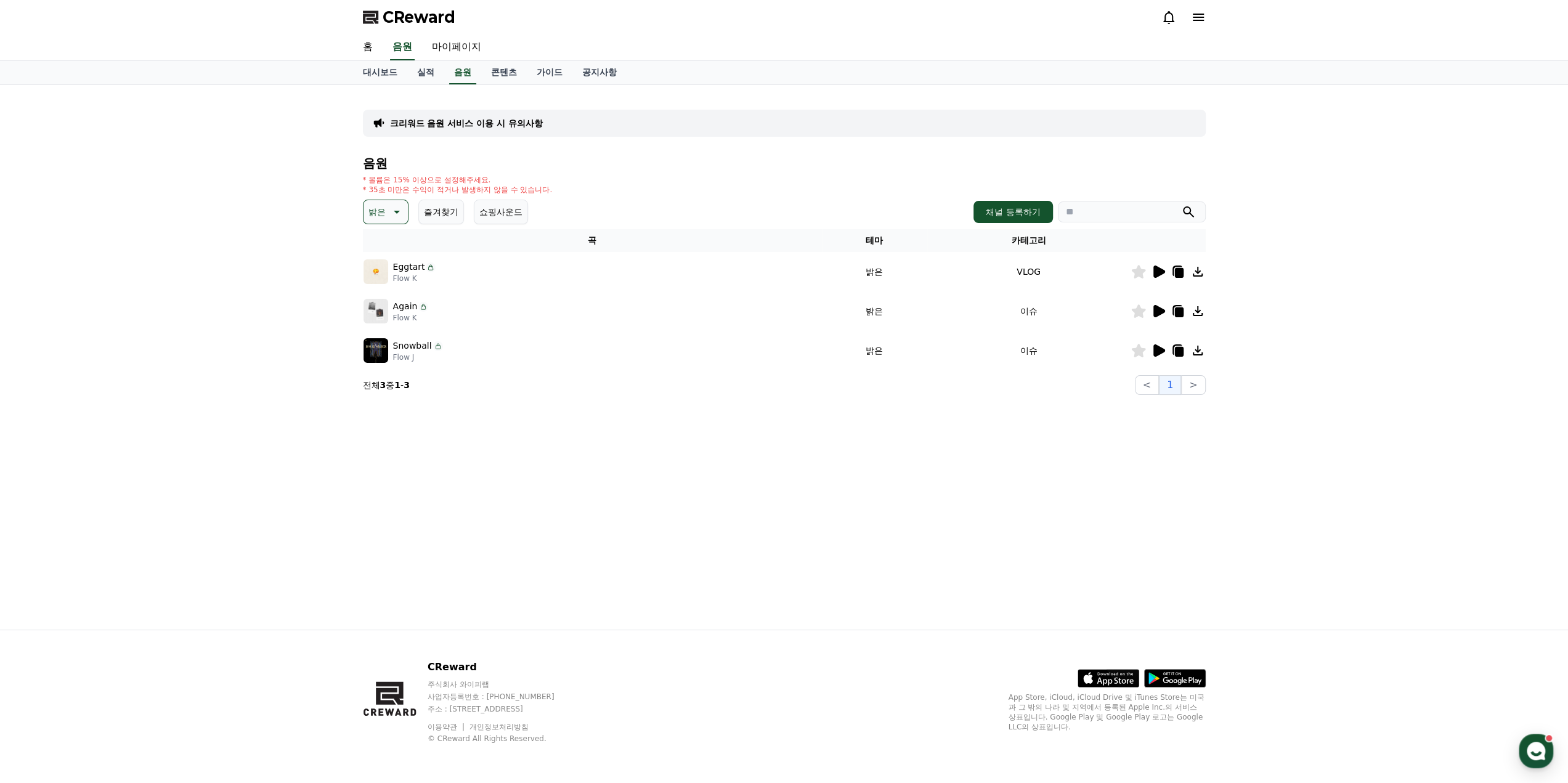
click at [1158, 272] on icon at bounding box center [1159, 272] width 12 height 12
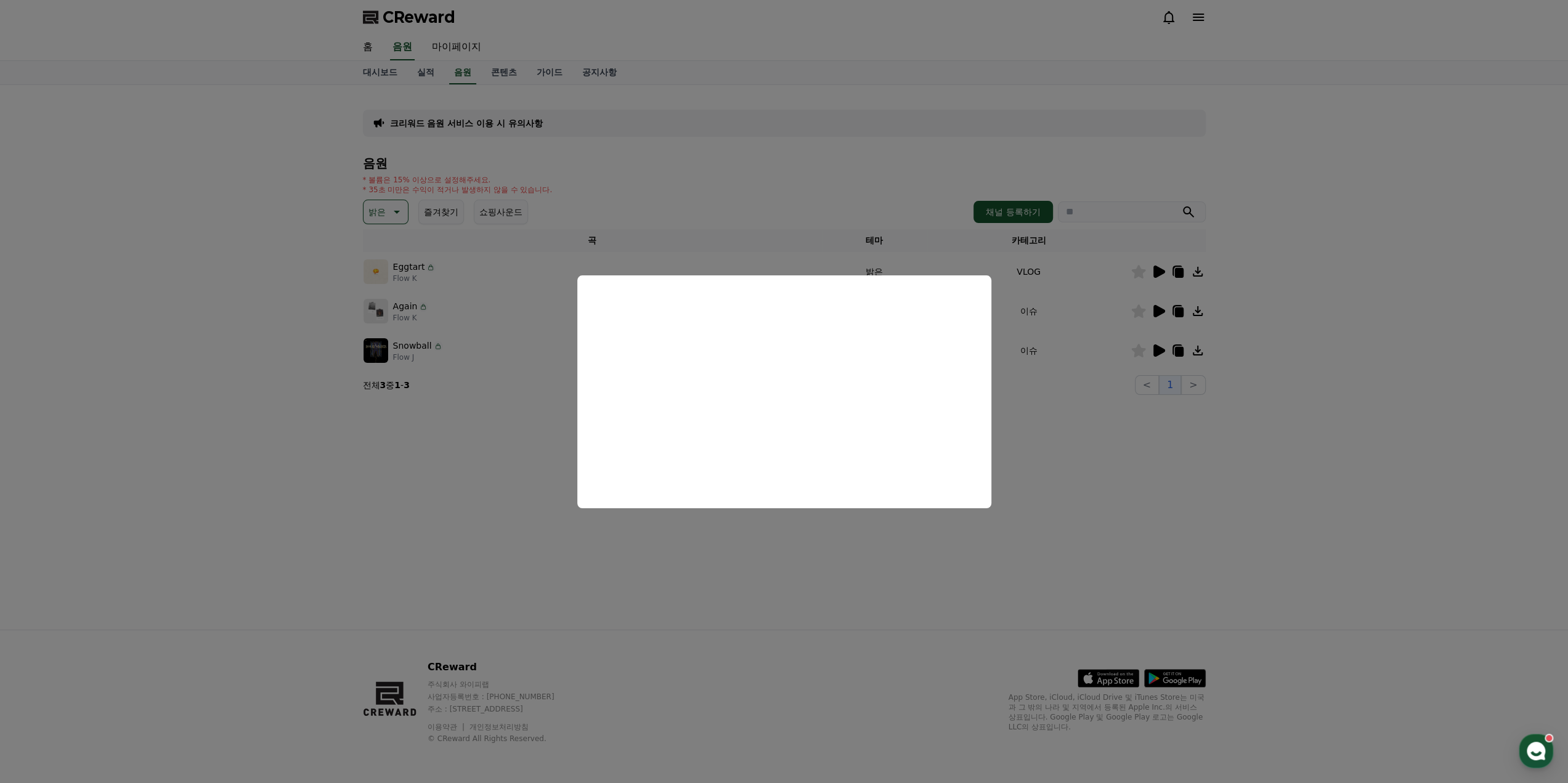
click at [1151, 265] on button at bounding box center [1158, 272] width 15 height 15
click at [1110, 443] on button "close modal" at bounding box center [784, 391] width 1568 height 783
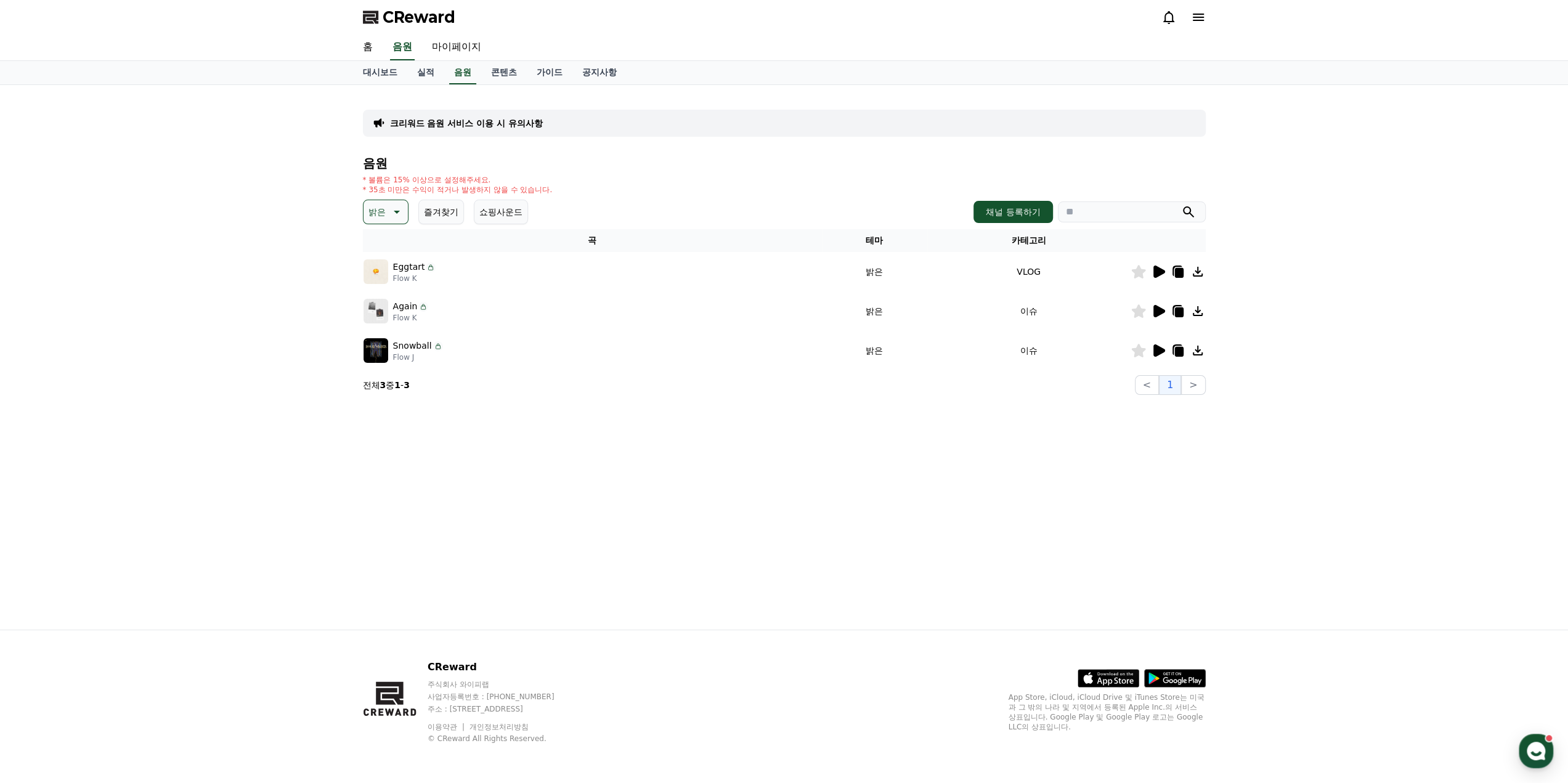
click at [1138, 271] on icon at bounding box center [1139, 271] width 14 height 13
click at [1156, 311] on icon at bounding box center [1159, 311] width 12 height 12
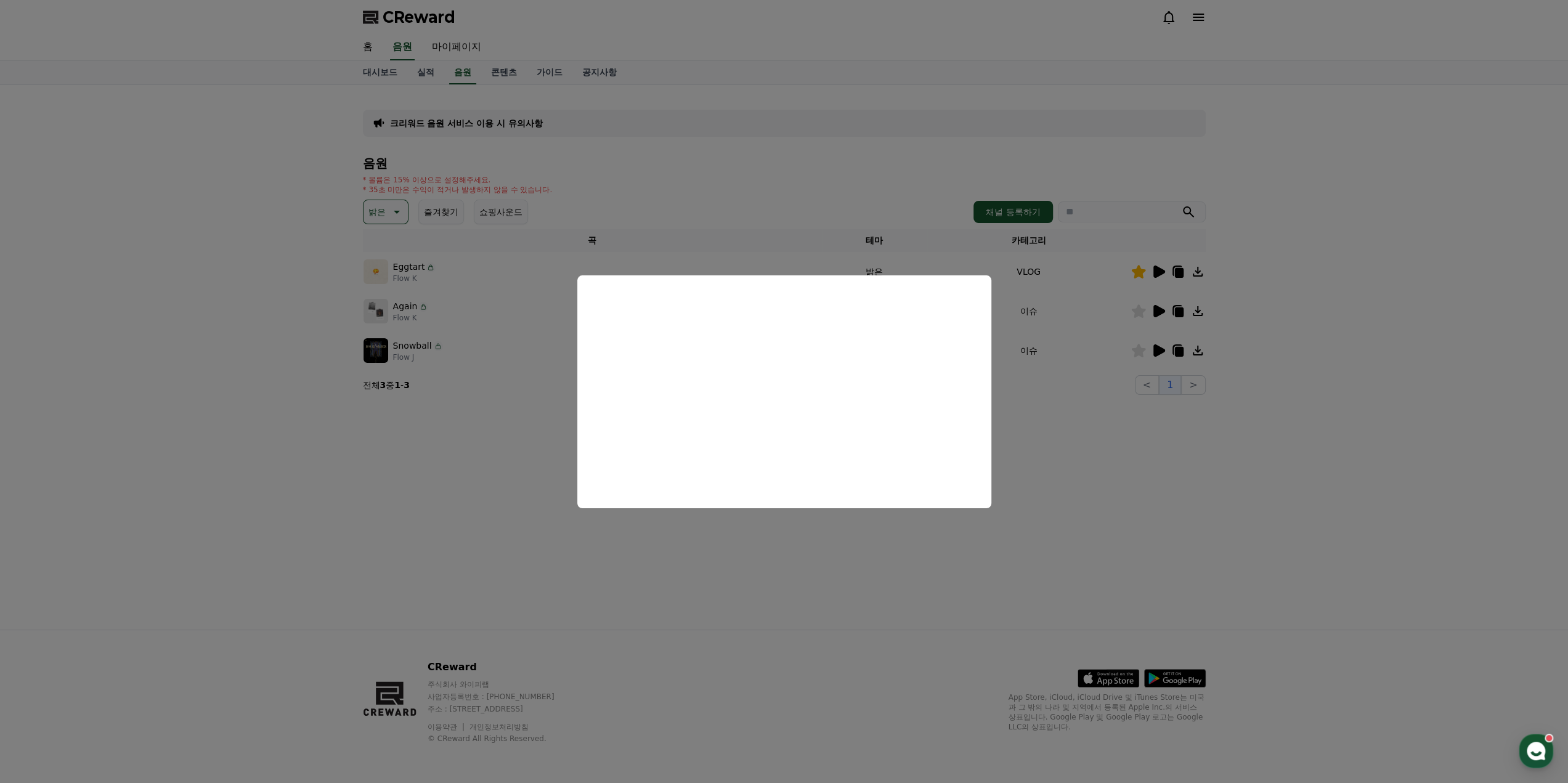
click at [1060, 417] on button "close modal" at bounding box center [784, 391] width 1568 height 783
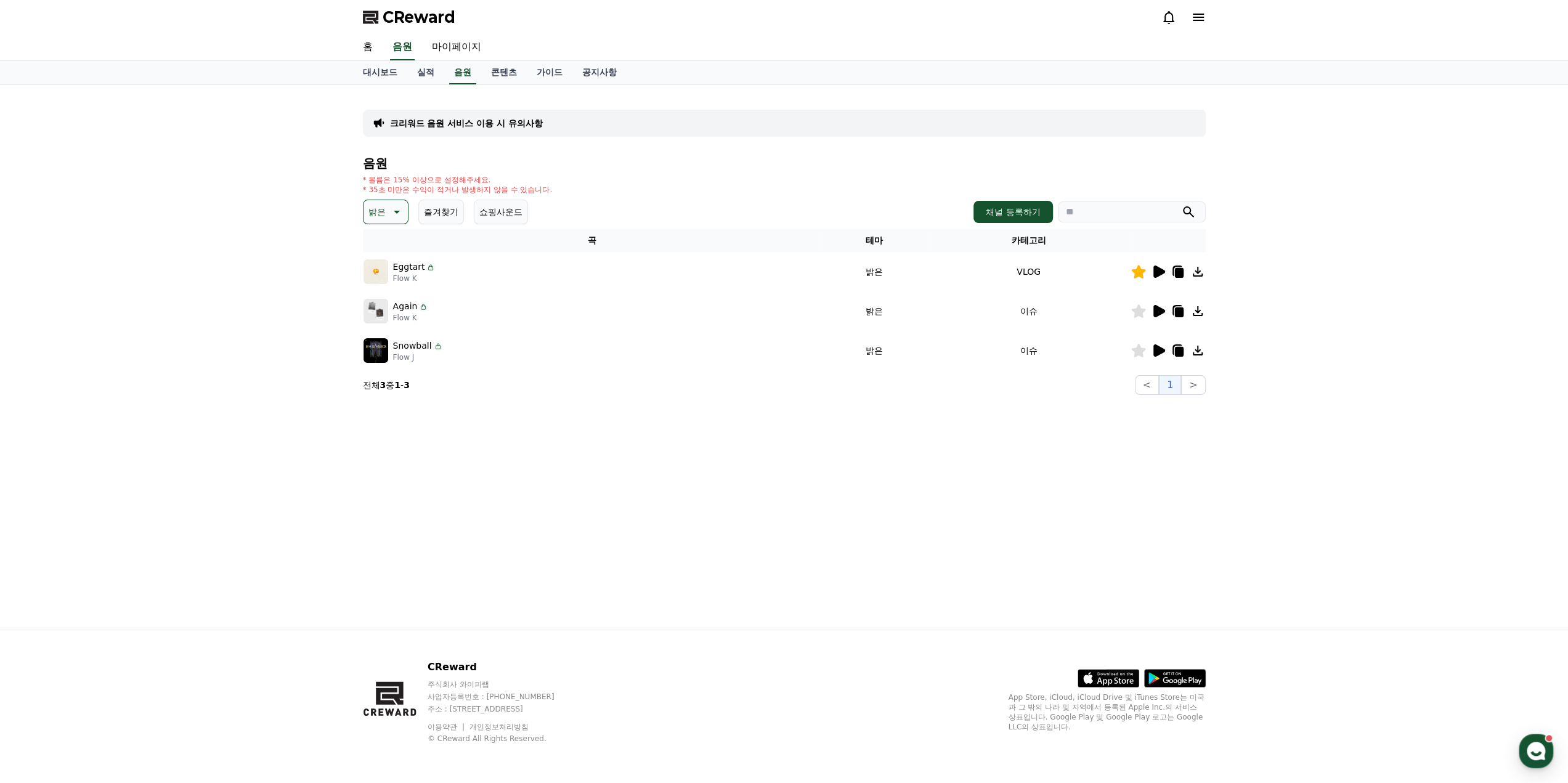
click at [1166, 348] on div at bounding box center [1168, 350] width 74 height 15
click at [1158, 351] on icon at bounding box center [1159, 351] width 12 height 12
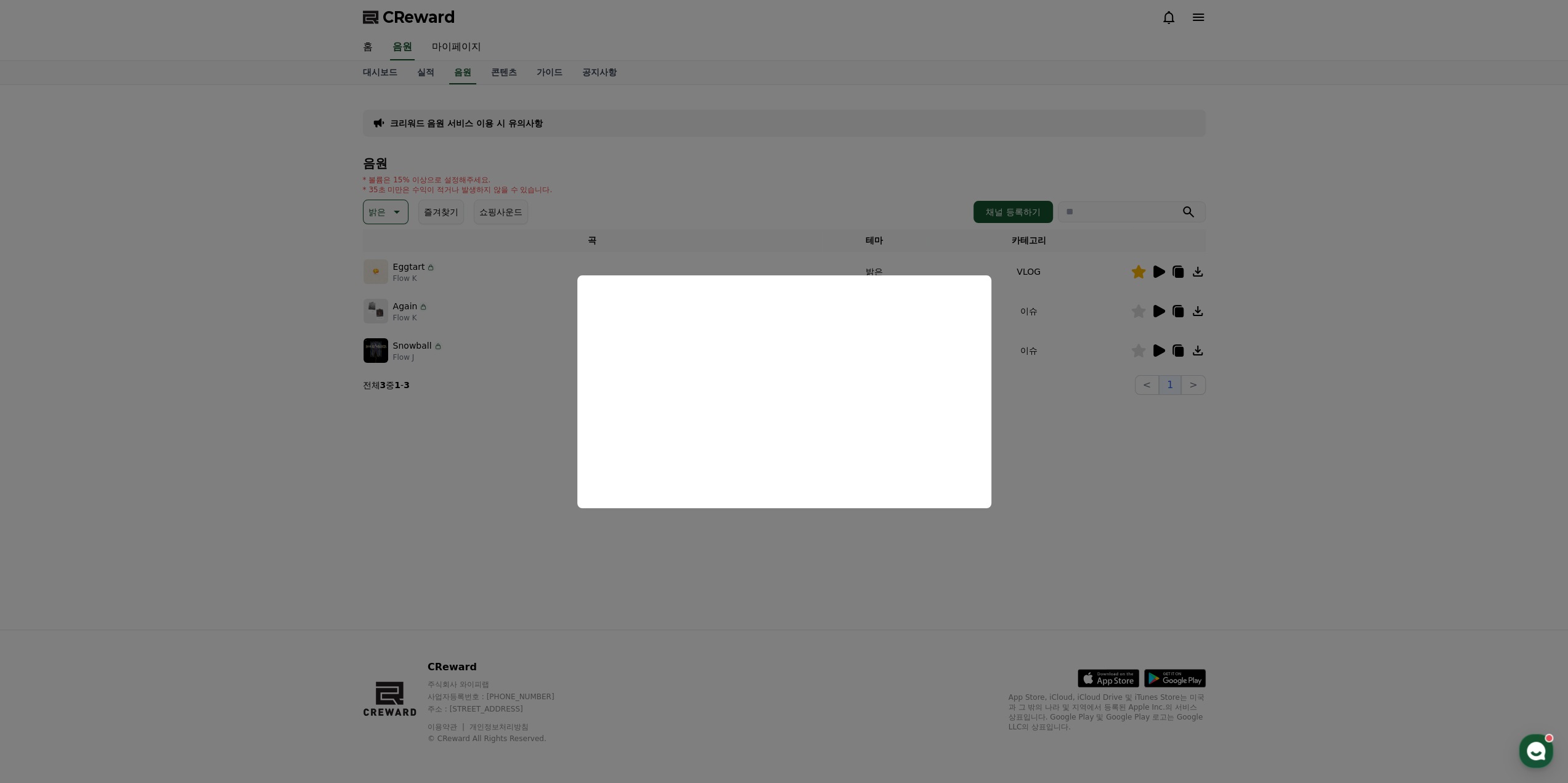
click at [1073, 438] on button "close modal" at bounding box center [784, 391] width 1568 height 783
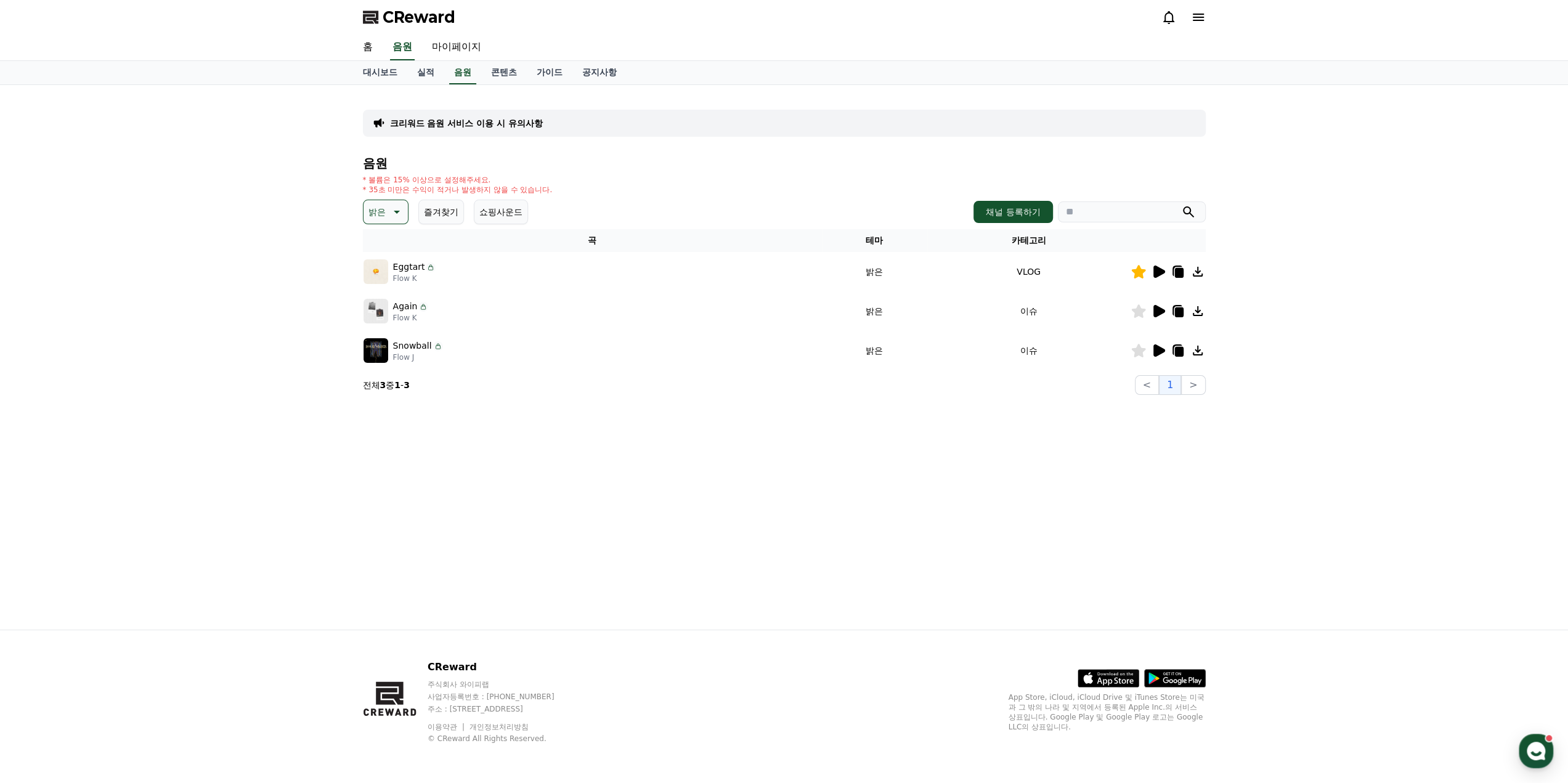
click at [1144, 348] on icon at bounding box center [1139, 350] width 14 height 13
click at [1197, 346] on icon at bounding box center [1197, 350] width 10 height 10
click at [1196, 352] on icon at bounding box center [1197, 350] width 15 height 15
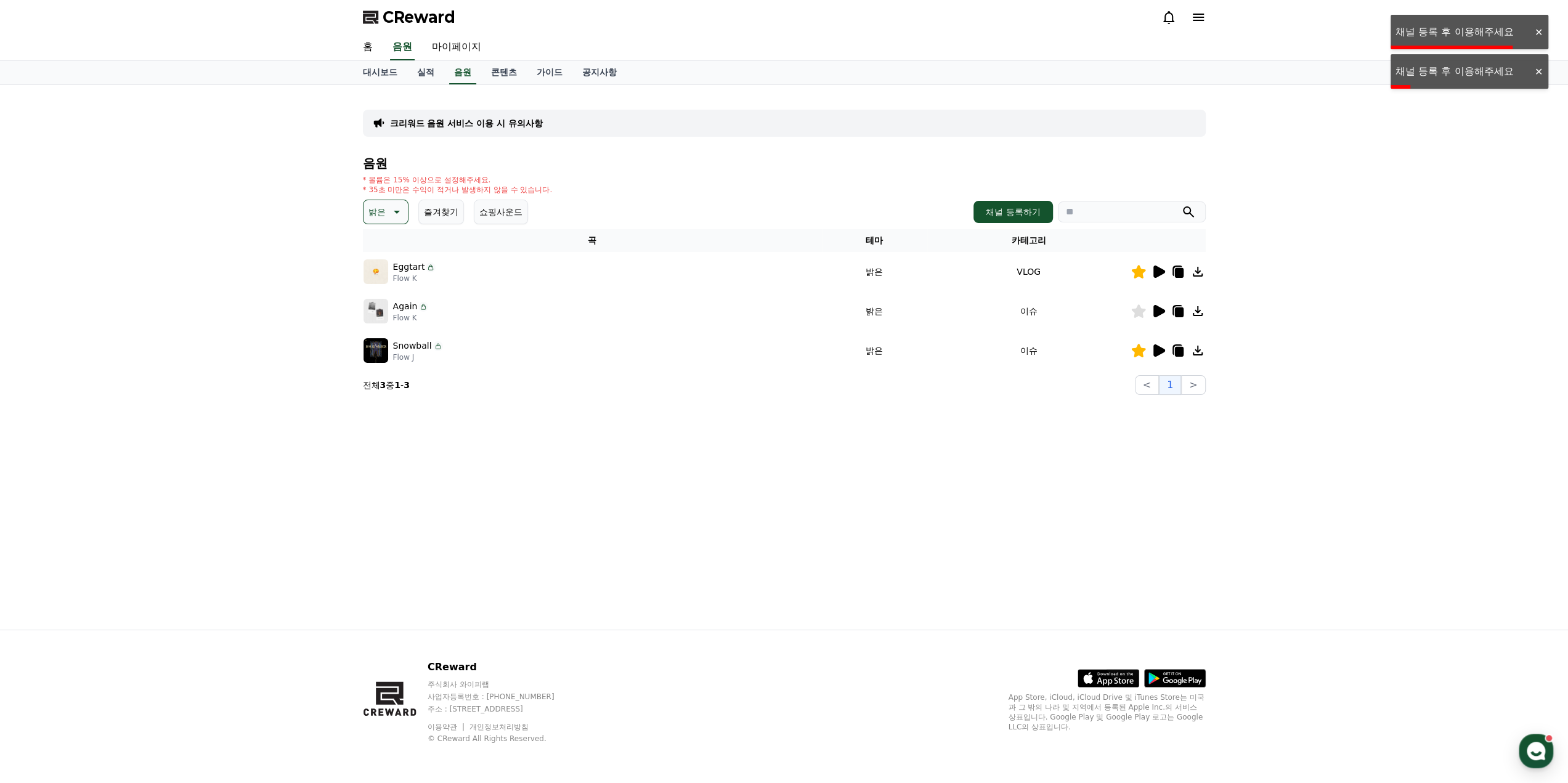
click at [771, 478] on div "크리워드 음원 서비스 이용 시 유의사항 음원 * 볼륨은 15% 이상으로 설정해주세요. * 35초 미만은 수익이 적거나 발생하지 않을 수 있습니…" at bounding box center [784, 356] width 862 height 544
click at [1536, 33] on div at bounding box center [1539, 32] width 20 height 12
click at [244, 226] on div "크리워드 음원 서비스 이용 시 유의사항 음원 * 볼륨은 15% 이상으로 설정해주세요. * 35초 미만은 수익이 적거나 발생하지 않을 수 있습니…" at bounding box center [784, 356] width 1568 height 544
click at [546, 69] on link "가이드" at bounding box center [549, 72] width 45 height 23
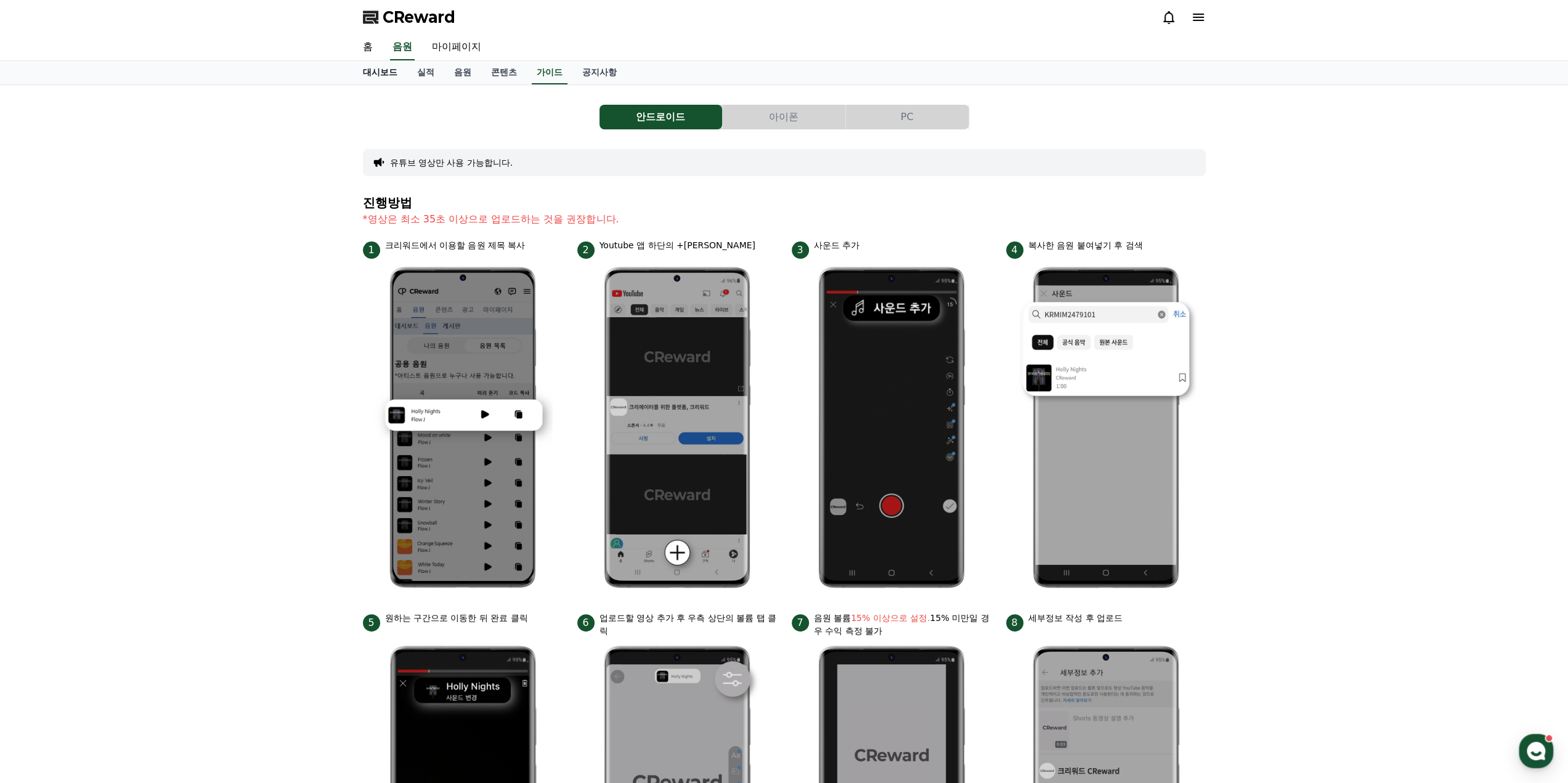
click at [375, 69] on link "대시보드" at bounding box center [380, 72] width 54 height 23
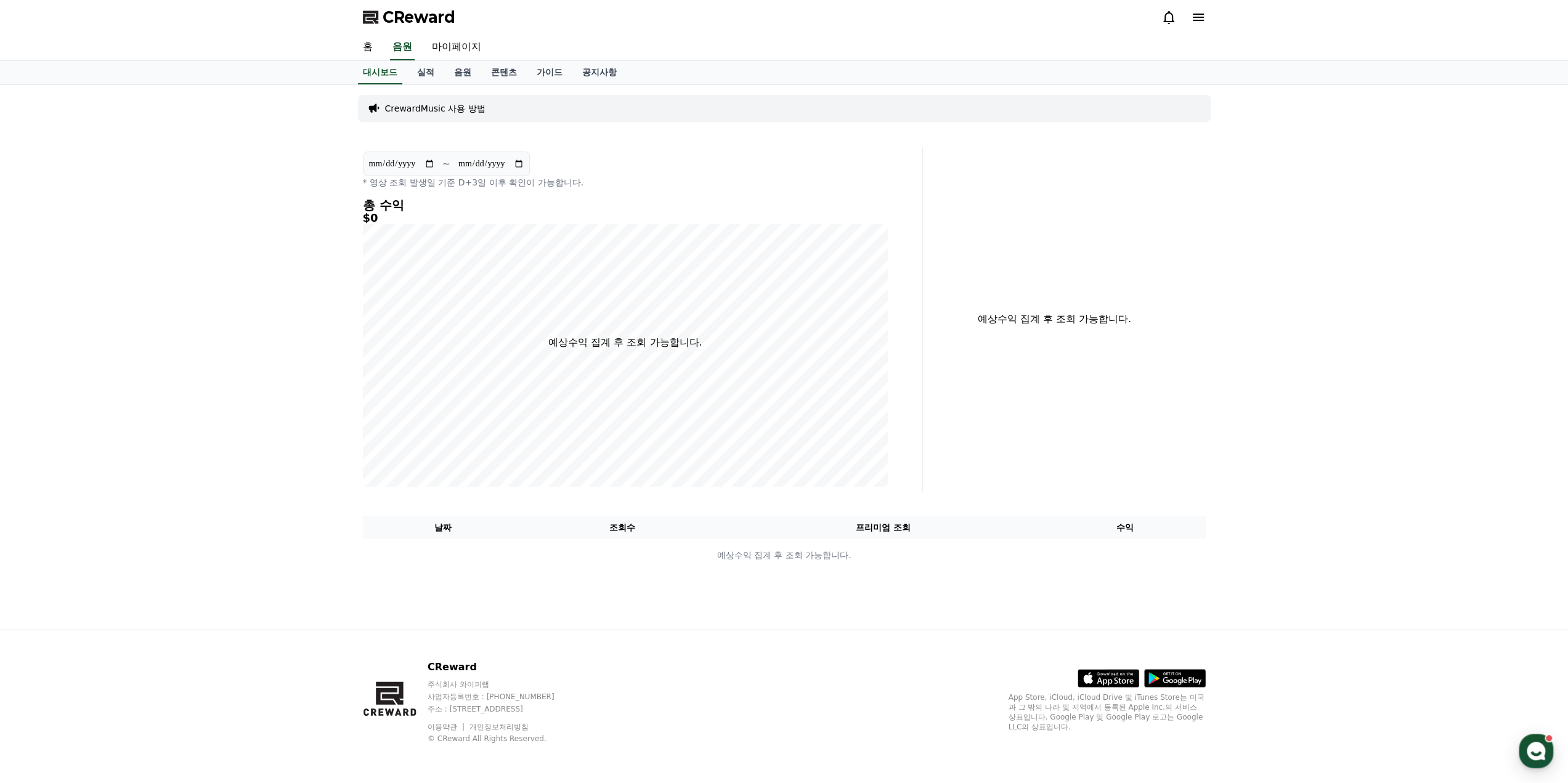
click at [1193, 21] on icon at bounding box center [1198, 17] width 15 height 15
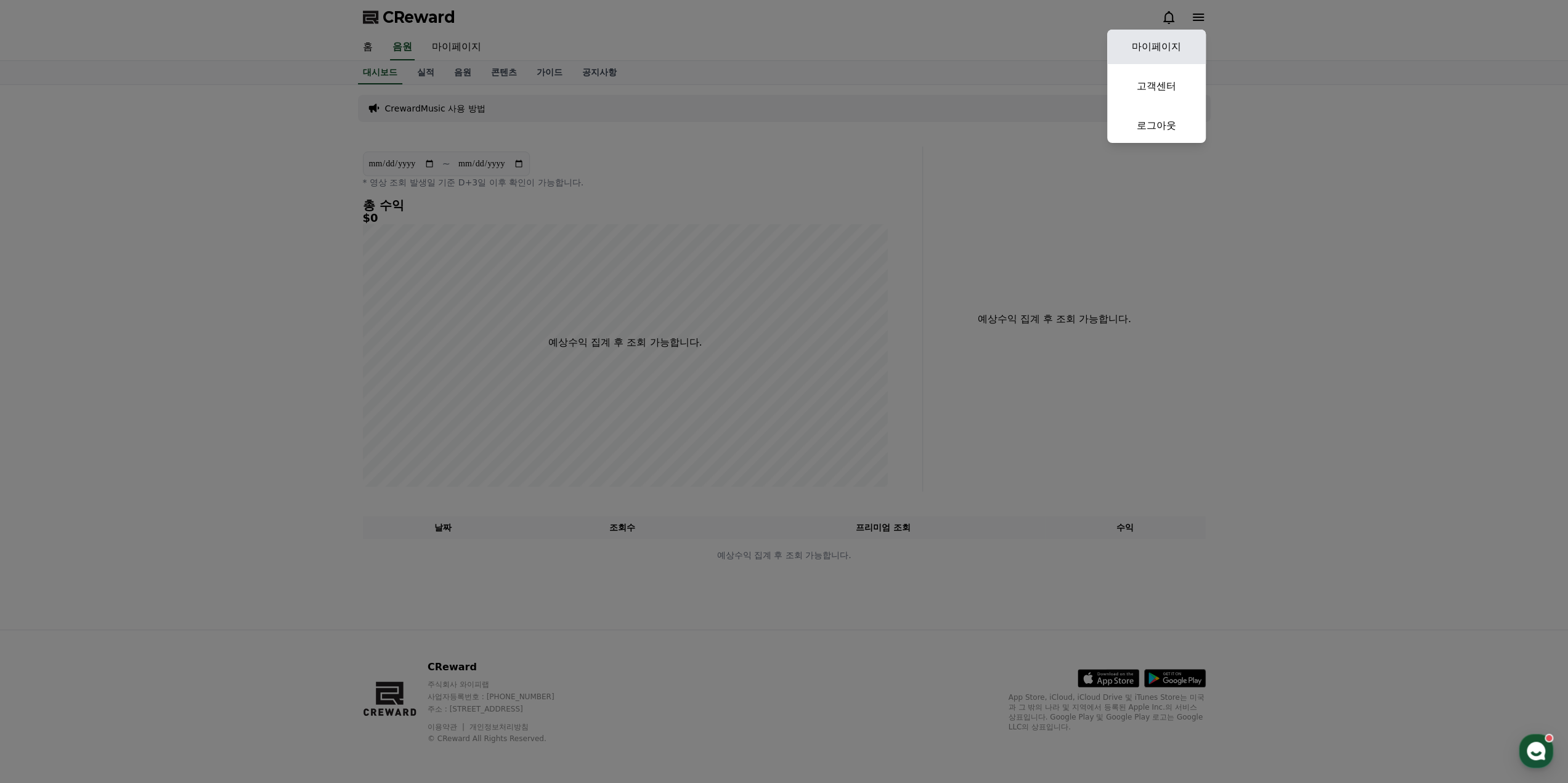
click at [1154, 45] on link "마이페이지" at bounding box center [1156, 46] width 99 height 35
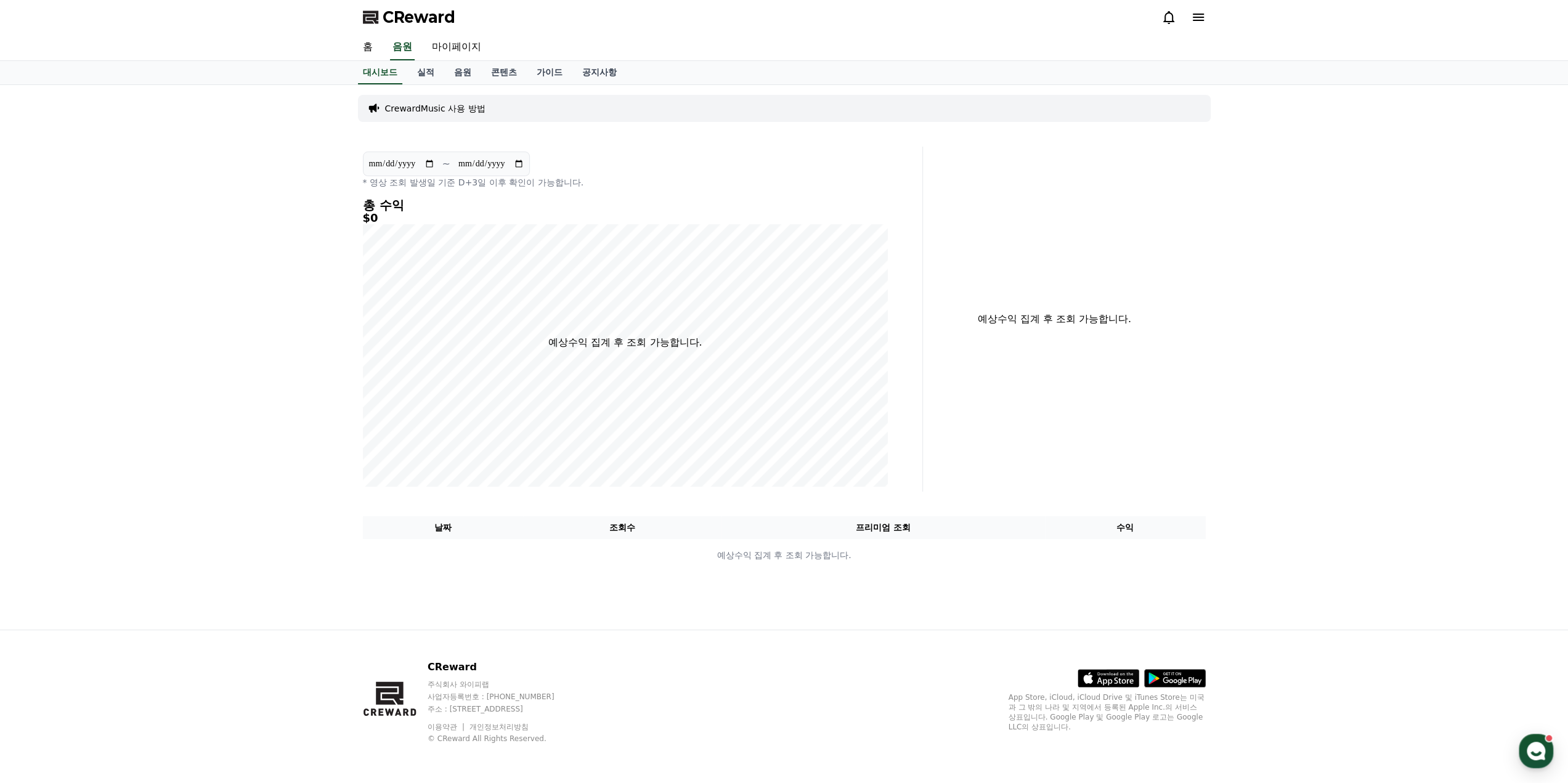
select select "**********"
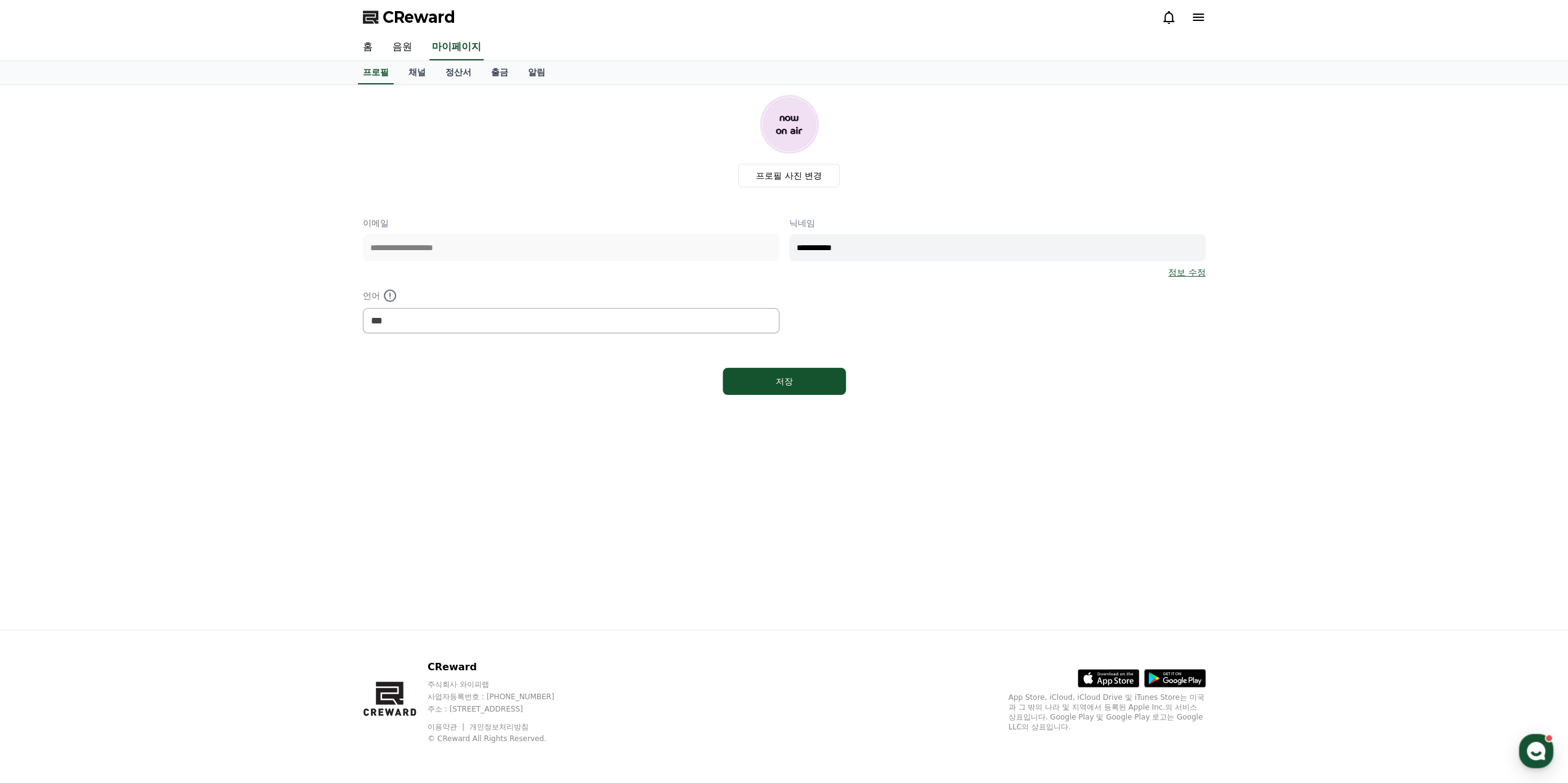
drag, startPoint x: 338, startPoint y: 412, endPoint x: 393, endPoint y: 336, distance: 93.8
click at [337, 411] on div "**********" at bounding box center [784, 356] width 1568 height 544
click at [412, 72] on link "채널" at bounding box center [416, 72] width 37 height 23
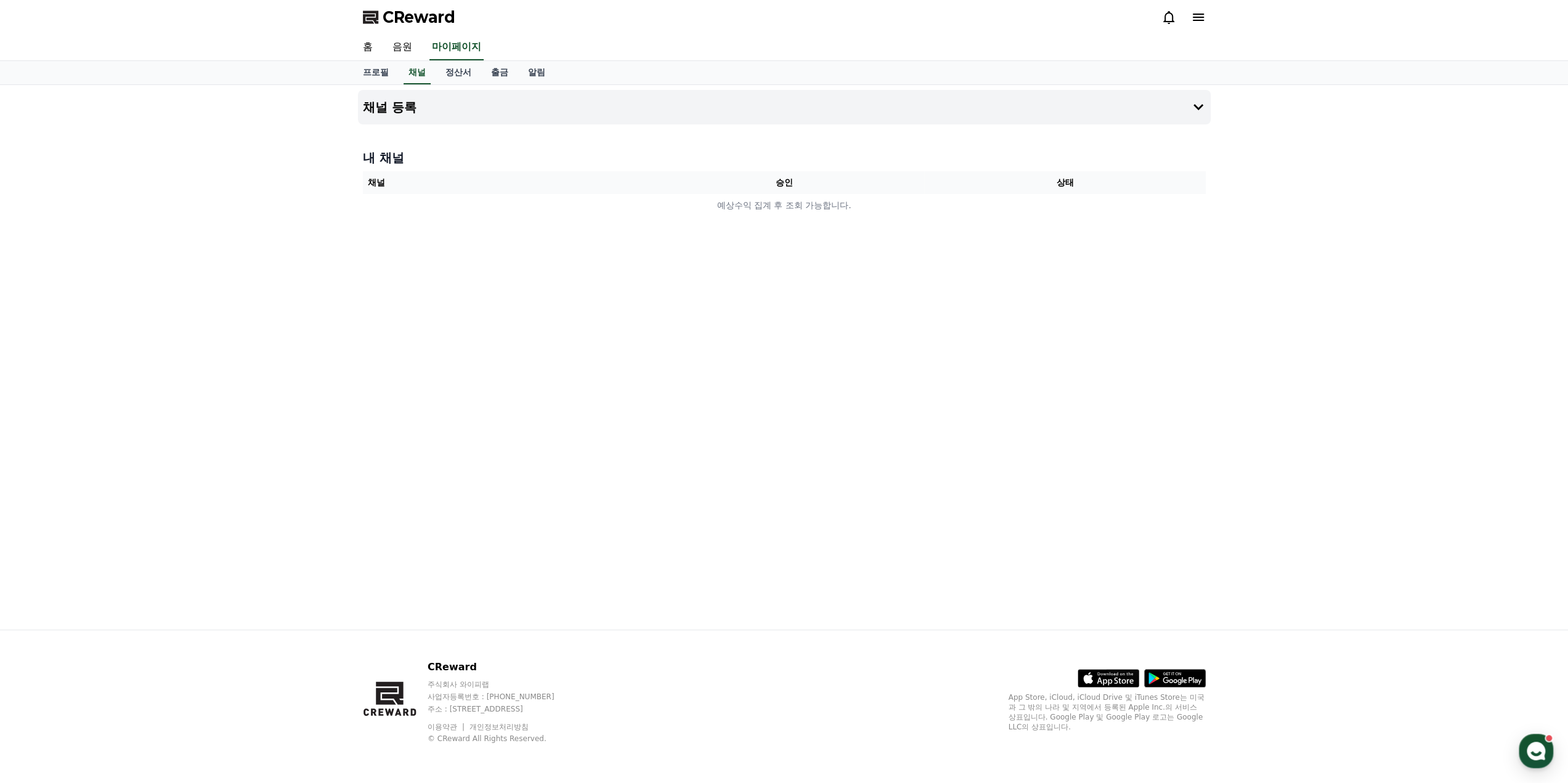
click at [383, 235] on div "채널 등록 내 채널 채널 승인 상태 예상수익 집계 후 조회 가능합니다." at bounding box center [784, 356] width 862 height 544
click at [1188, 110] on button "채널 등록" at bounding box center [784, 107] width 853 height 35
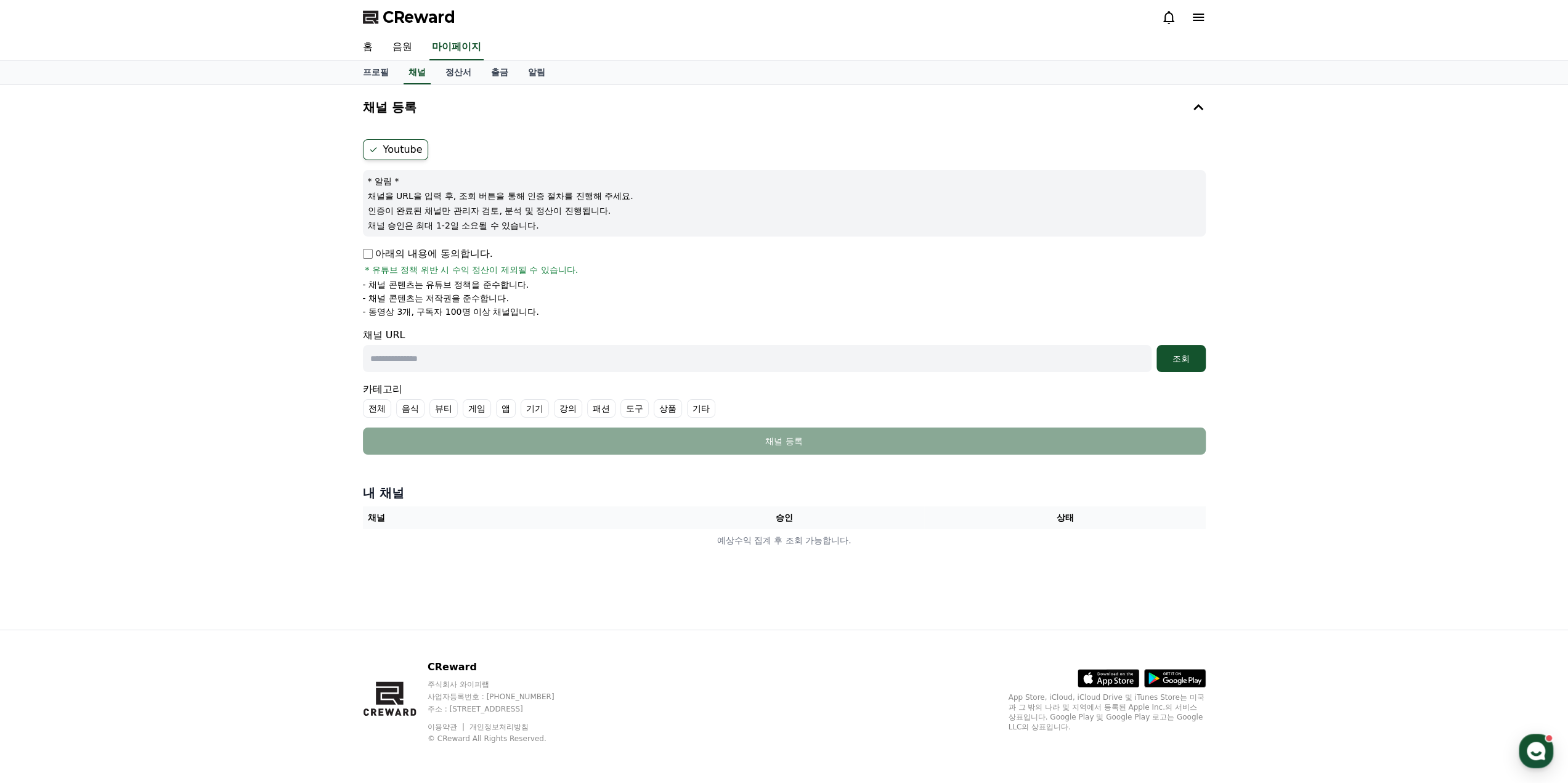
click at [269, 325] on div "채널 등록 Youtube * 알림 * 채널을 URL을 입력 후, 조회 버튼을 통해 인증 절차를 진행해 주세요. 인증이 완료된 채널만 관리자 검…" at bounding box center [784, 356] width 1568 height 544
click at [502, 361] on input "text" at bounding box center [756, 358] width 788 height 27
click at [504, 359] on input "text" at bounding box center [756, 358] width 788 height 27
paste input "**********"
type input "**********"
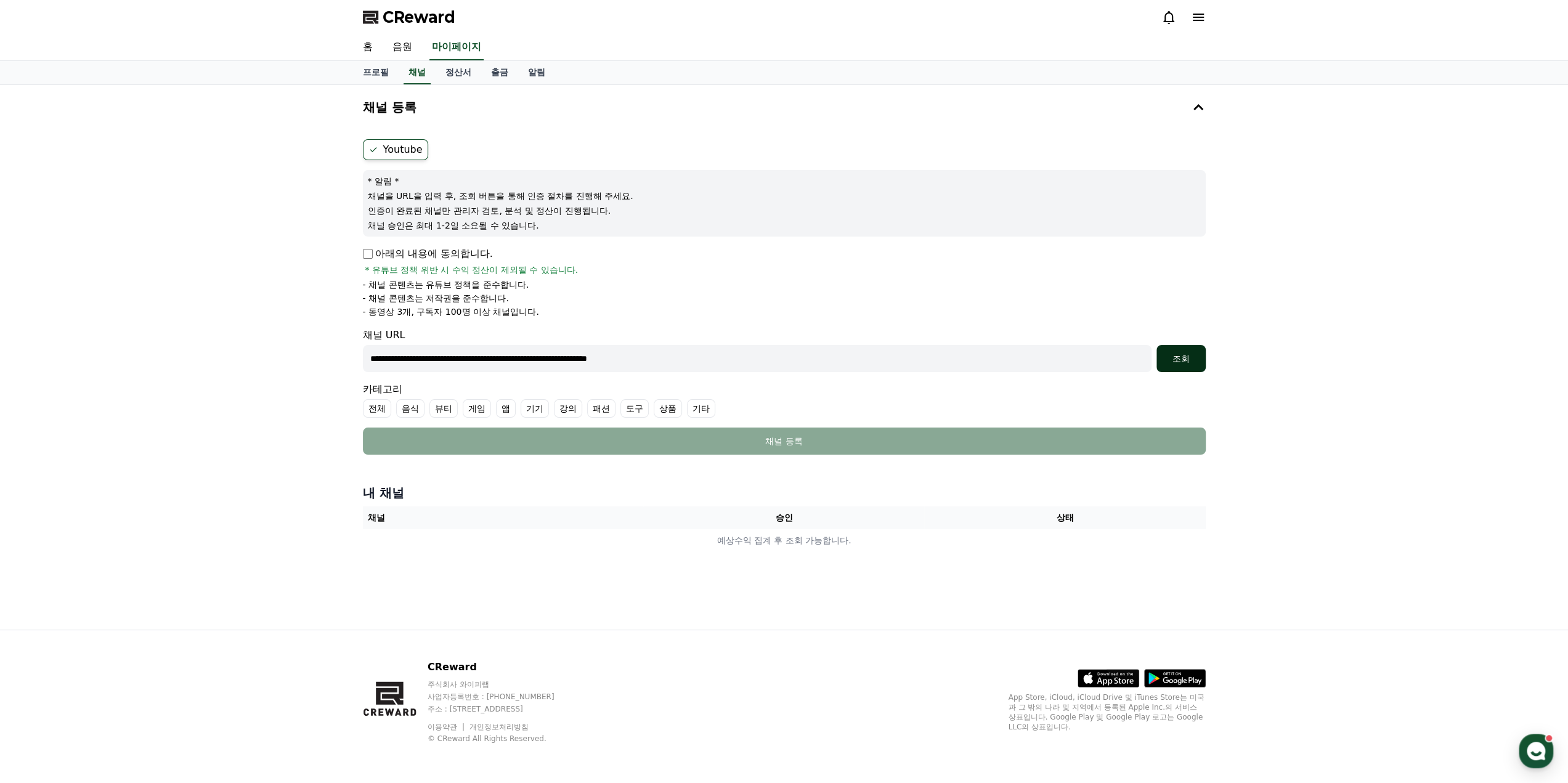
click at [1185, 359] on div "조회" at bounding box center [1181, 359] width 39 height 12
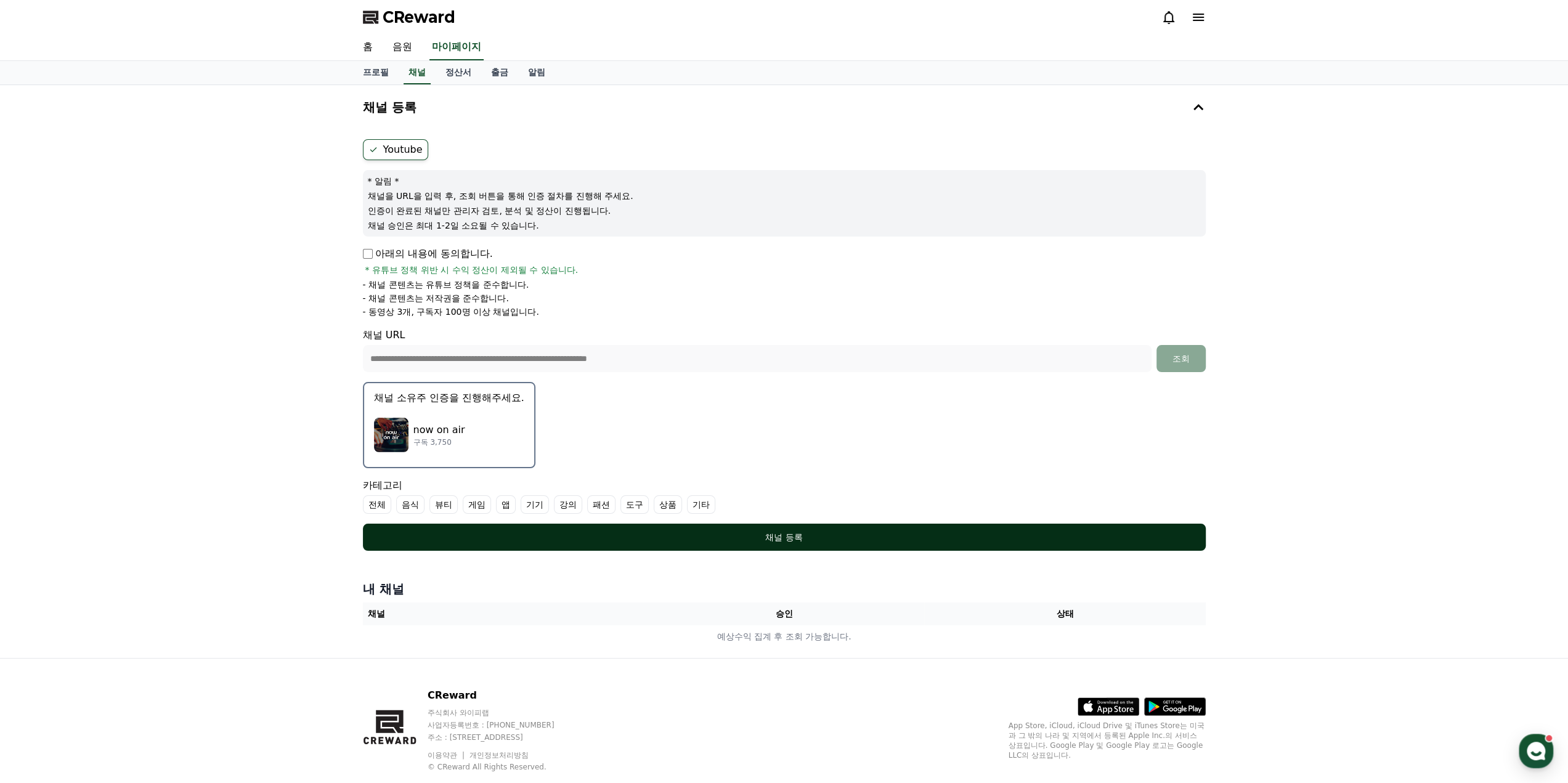
click at [731, 531] on div "채널 등록" at bounding box center [784, 537] width 794 height 12
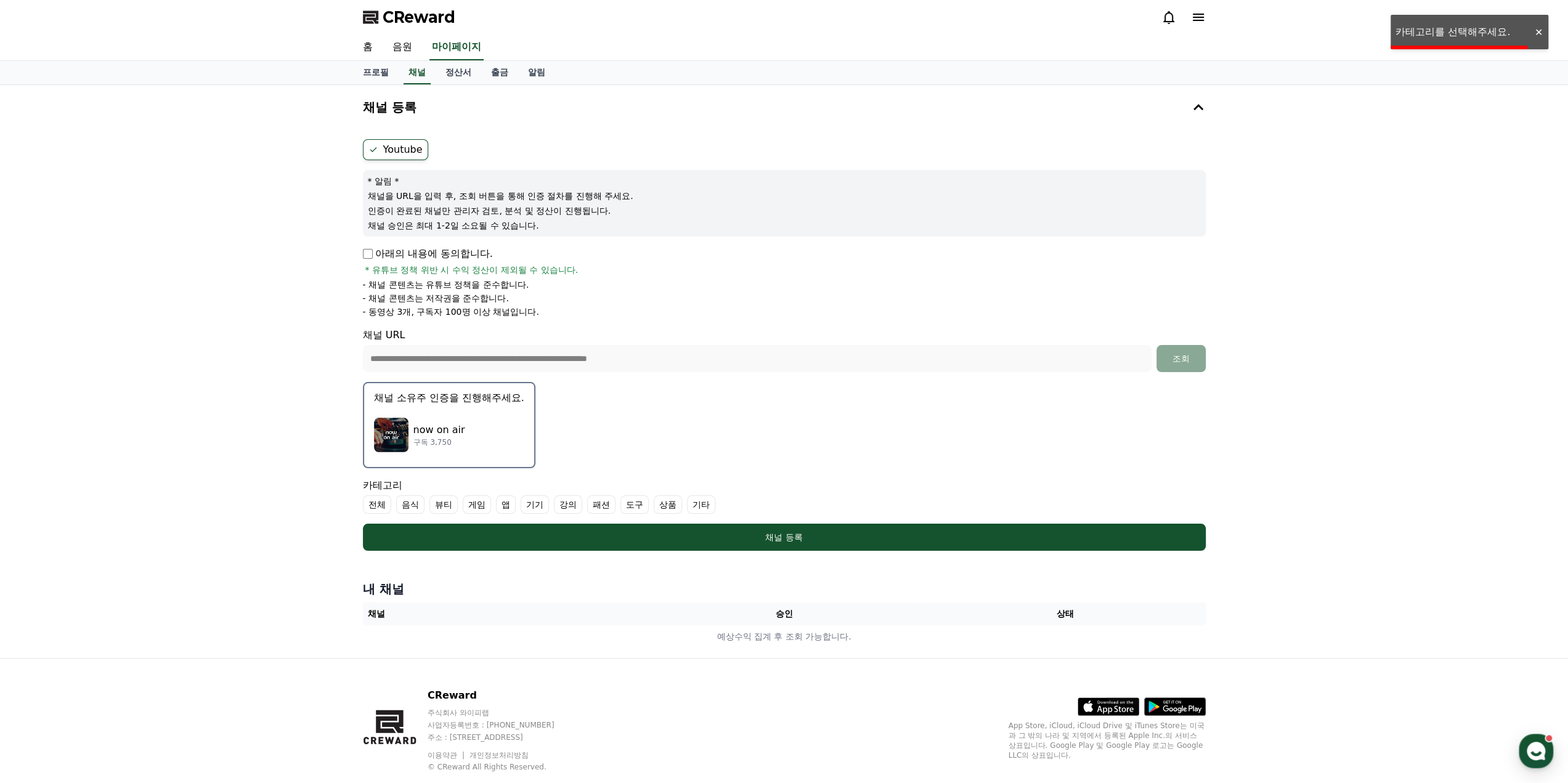
click at [702, 509] on label "기타" at bounding box center [701, 504] width 29 height 19
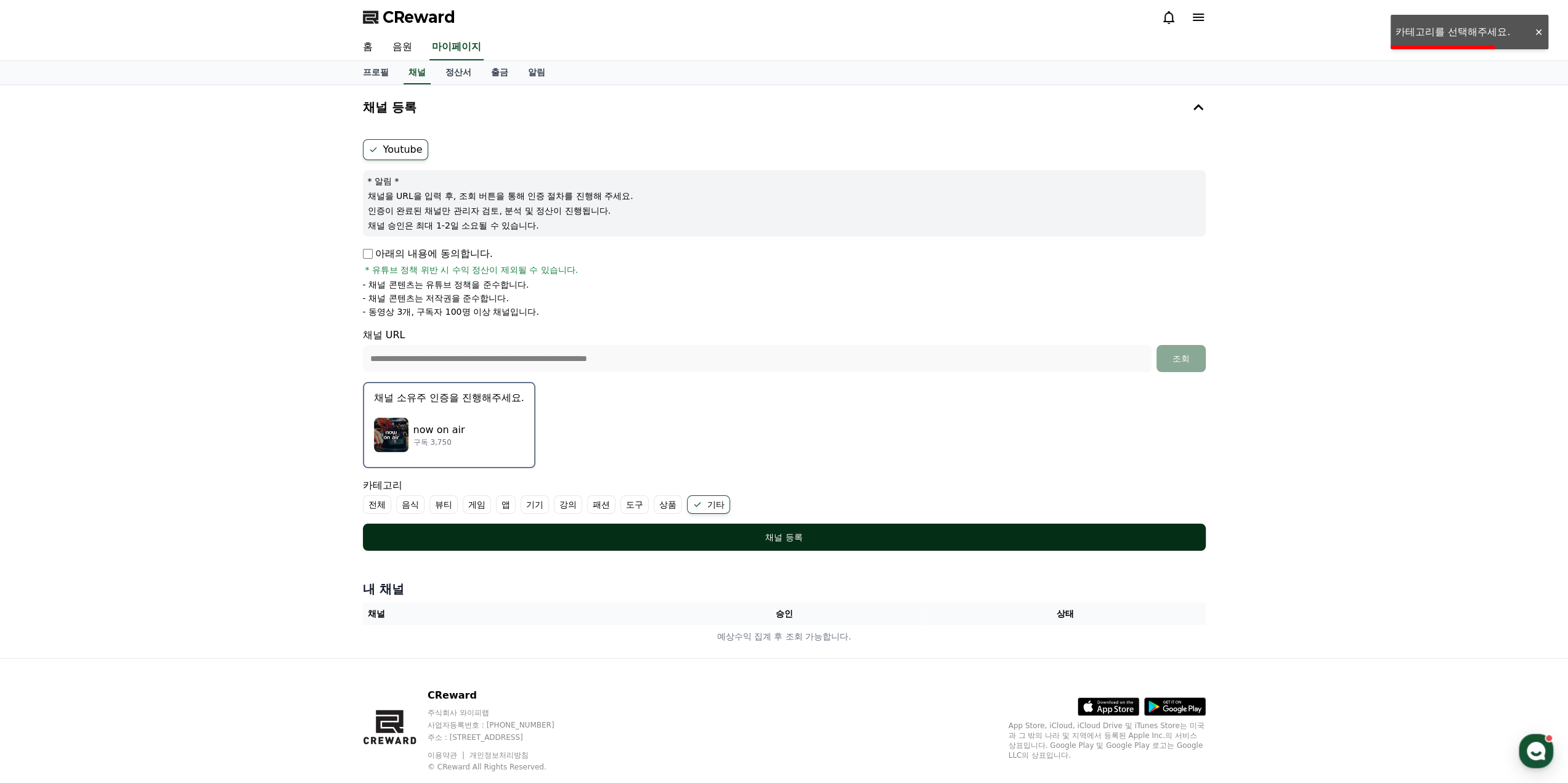
click at [732, 532] on div "채널 등록" at bounding box center [784, 537] width 794 height 12
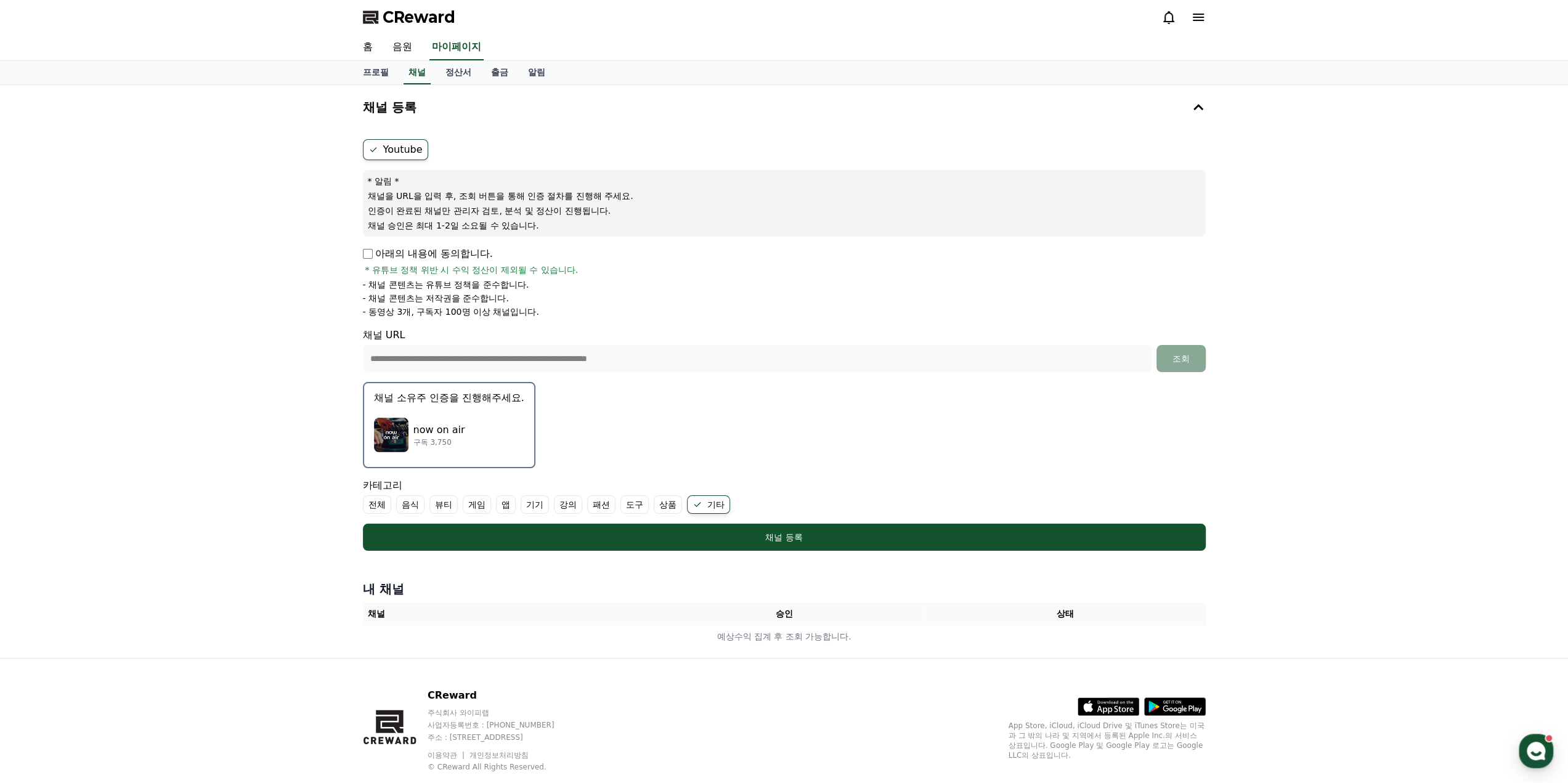
click at [390, 430] on img "button" at bounding box center [391, 435] width 35 height 35
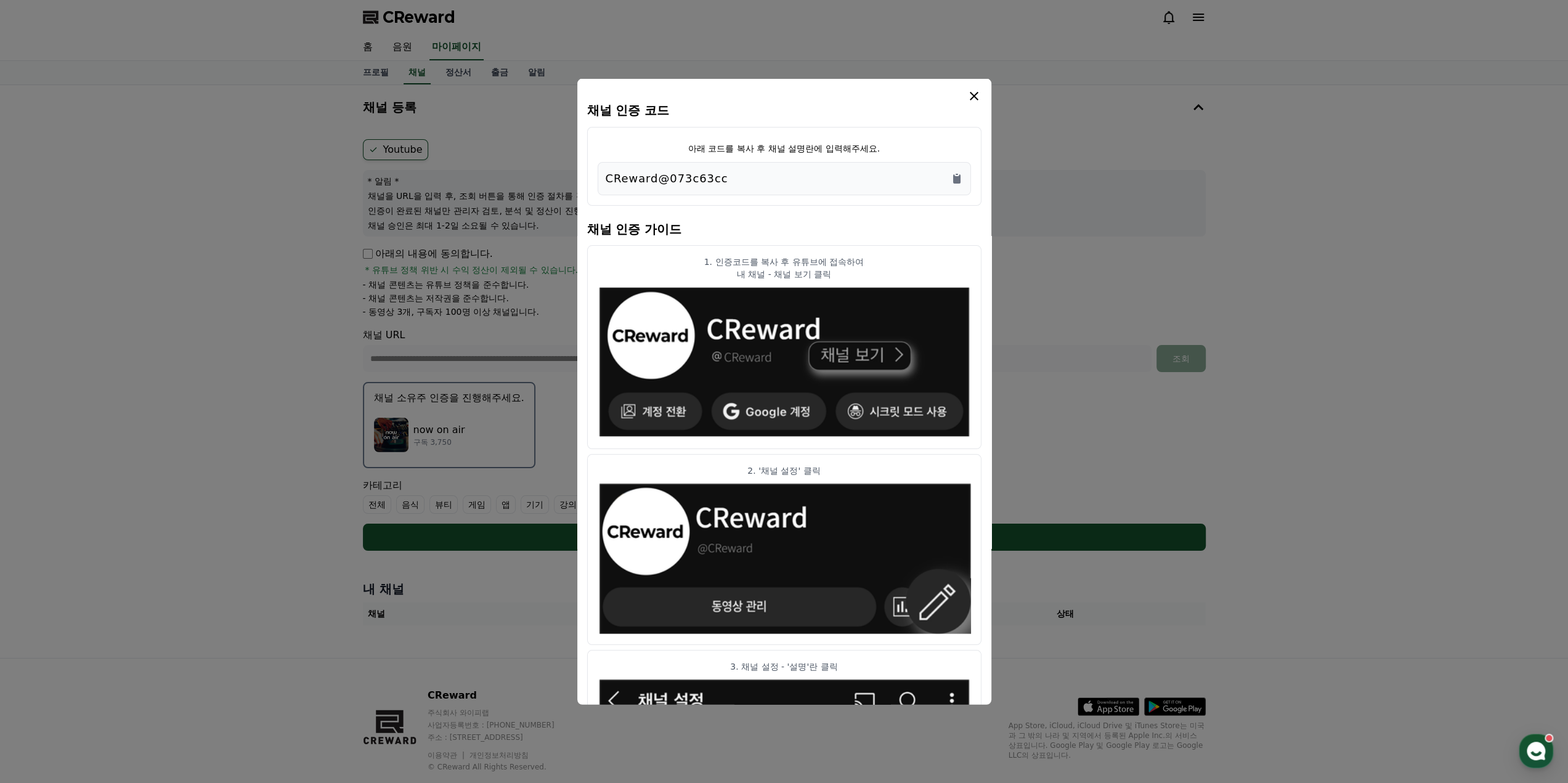
drag, startPoint x: 766, startPoint y: 181, endPoint x: 570, endPoint y: 181, distance: 196.0
click at [570, 556] on div "채널 인증 코드 아래 코드를 복사 후 채널 설명란에 입력해주세요. CReward@073c63cc 채널 인증 가이드 1. 인증코드를 복사 후 유…" at bounding box center [784, 556] width 853 height 0
click at [711, 182] on p "CReward@073c63cc" at bounding box center [667, 177] width 123 height 17
drag, startPoint x: 728, startPoint y: 183, endPoint x: 608, endPoint y: 184, distance: 120.0
click at [608, 184] on div "CReward@073c63cc" at bounding box center [784, 177] width 357 height 17
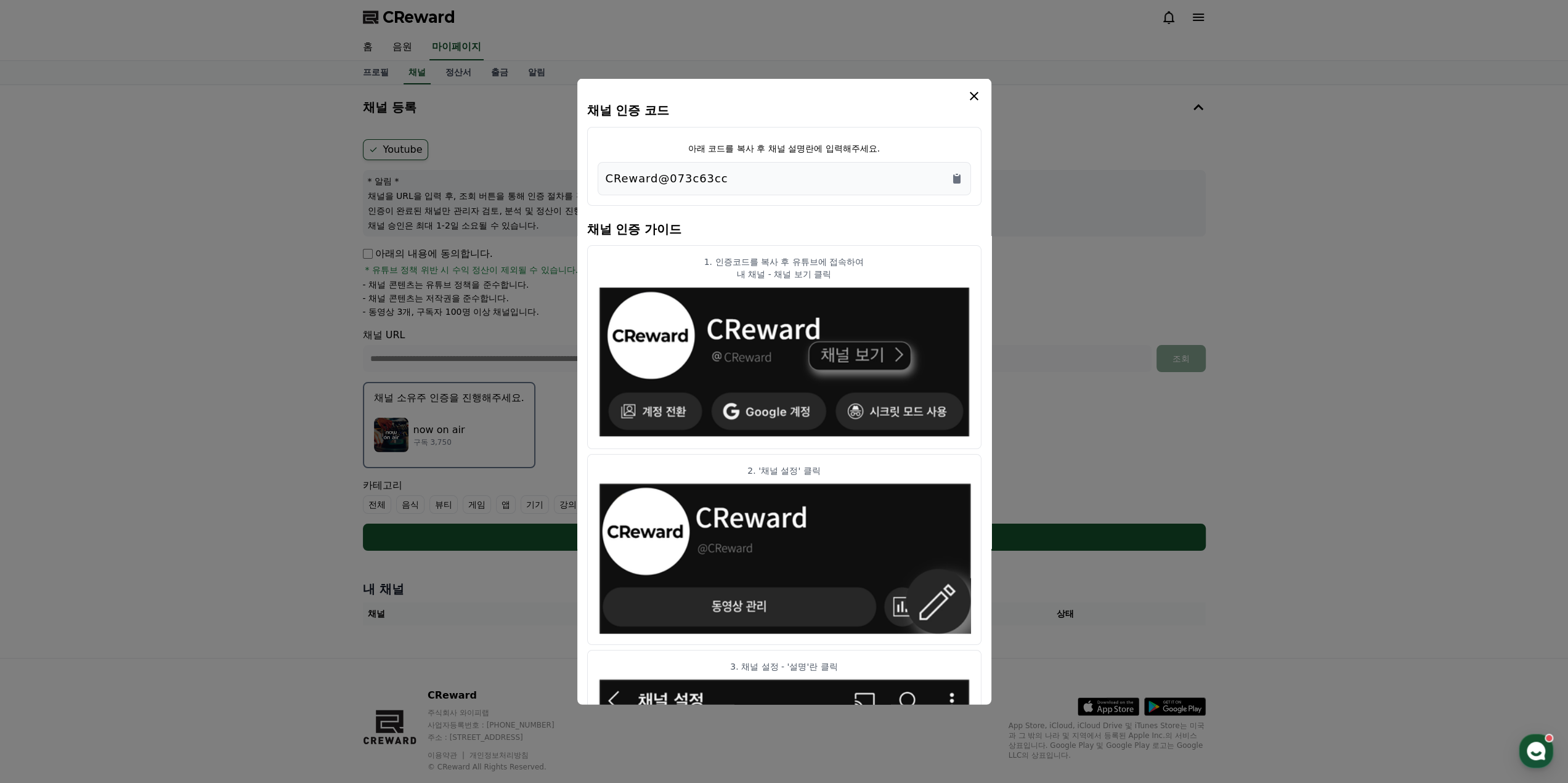
copy p "CReward@073c63cc"
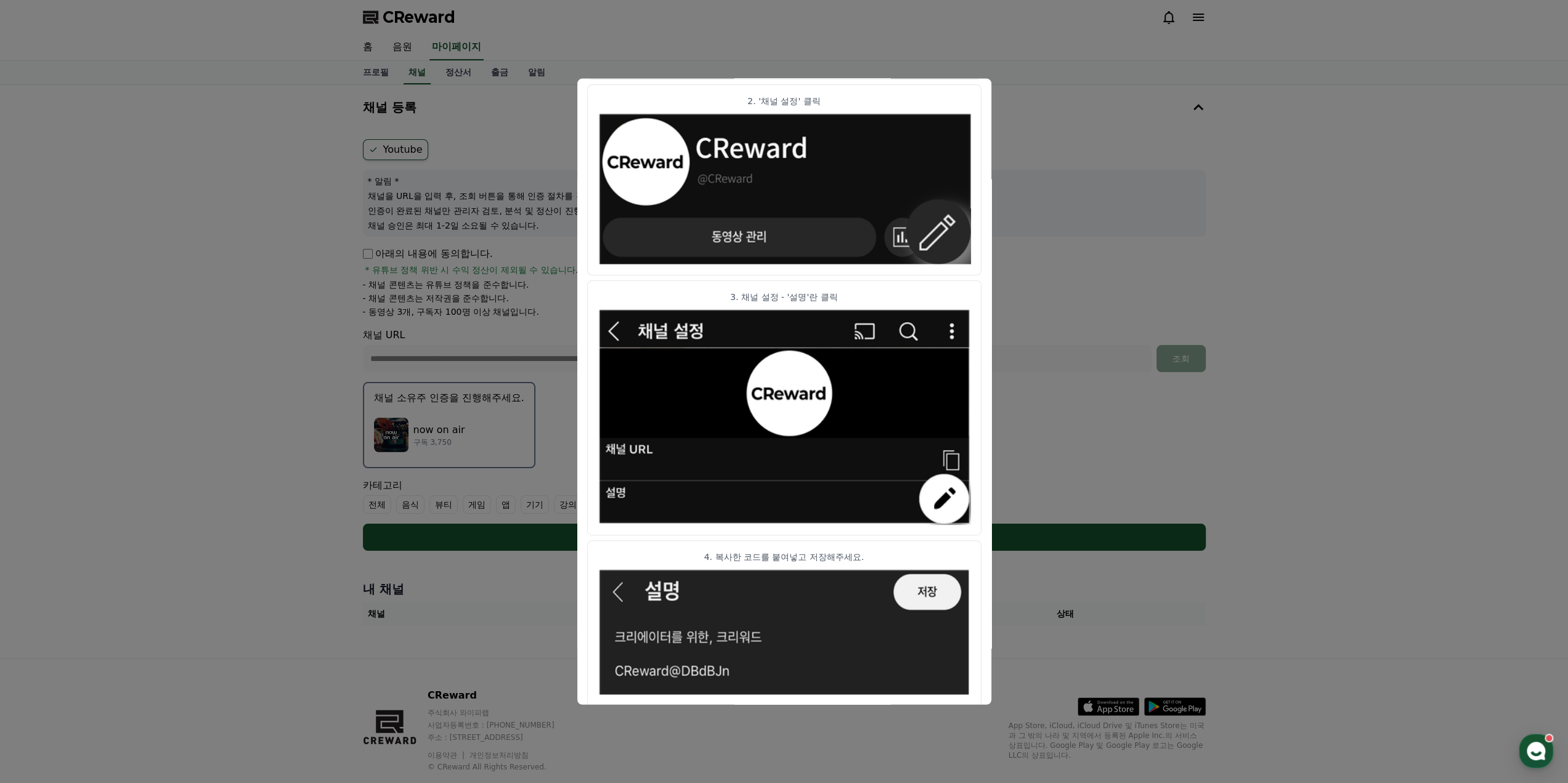
scroll to position [435, 0]
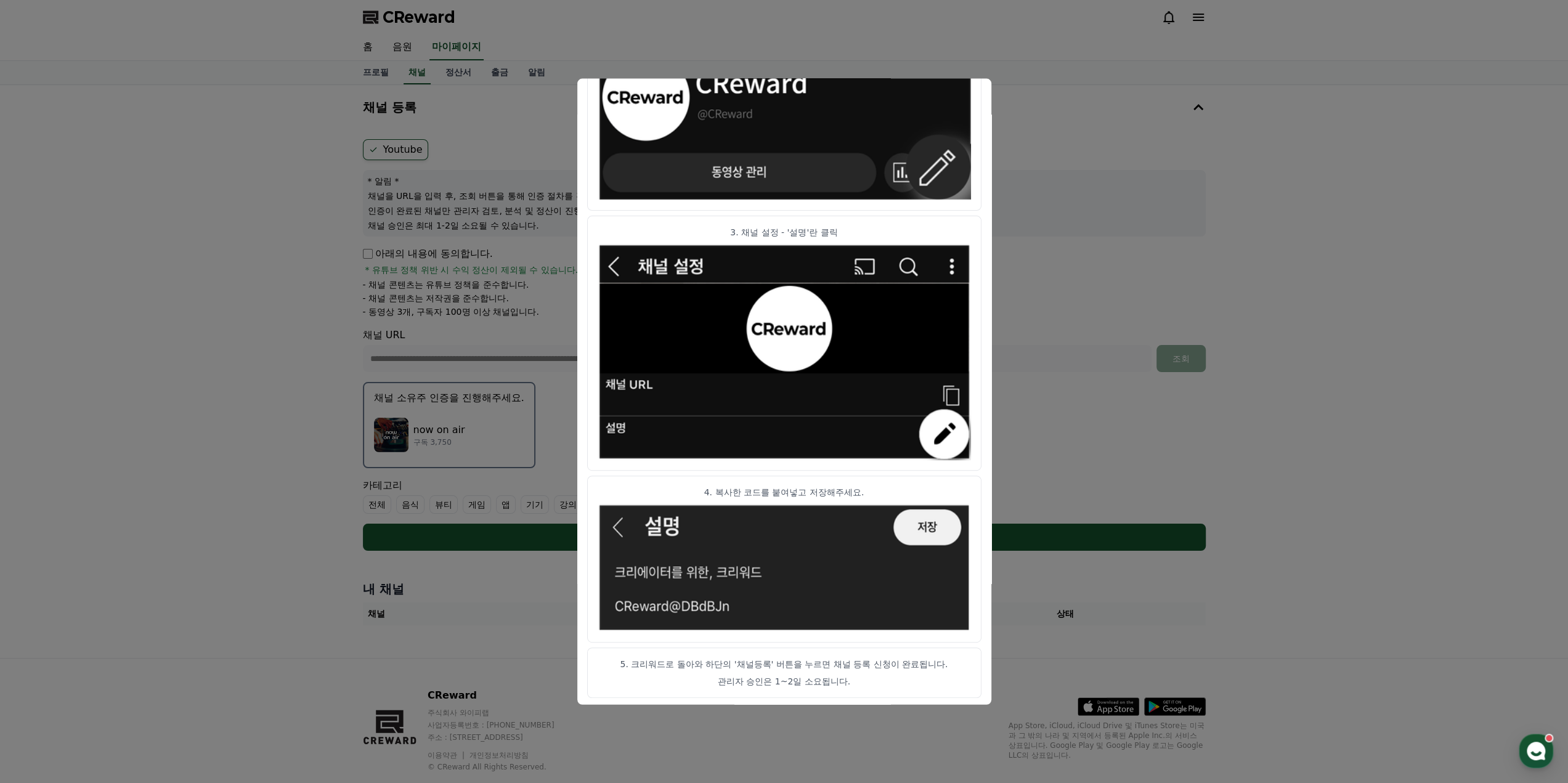
click at [149, 549] on button "close modal" at bounding box center [784, 391] width 1568 height 783
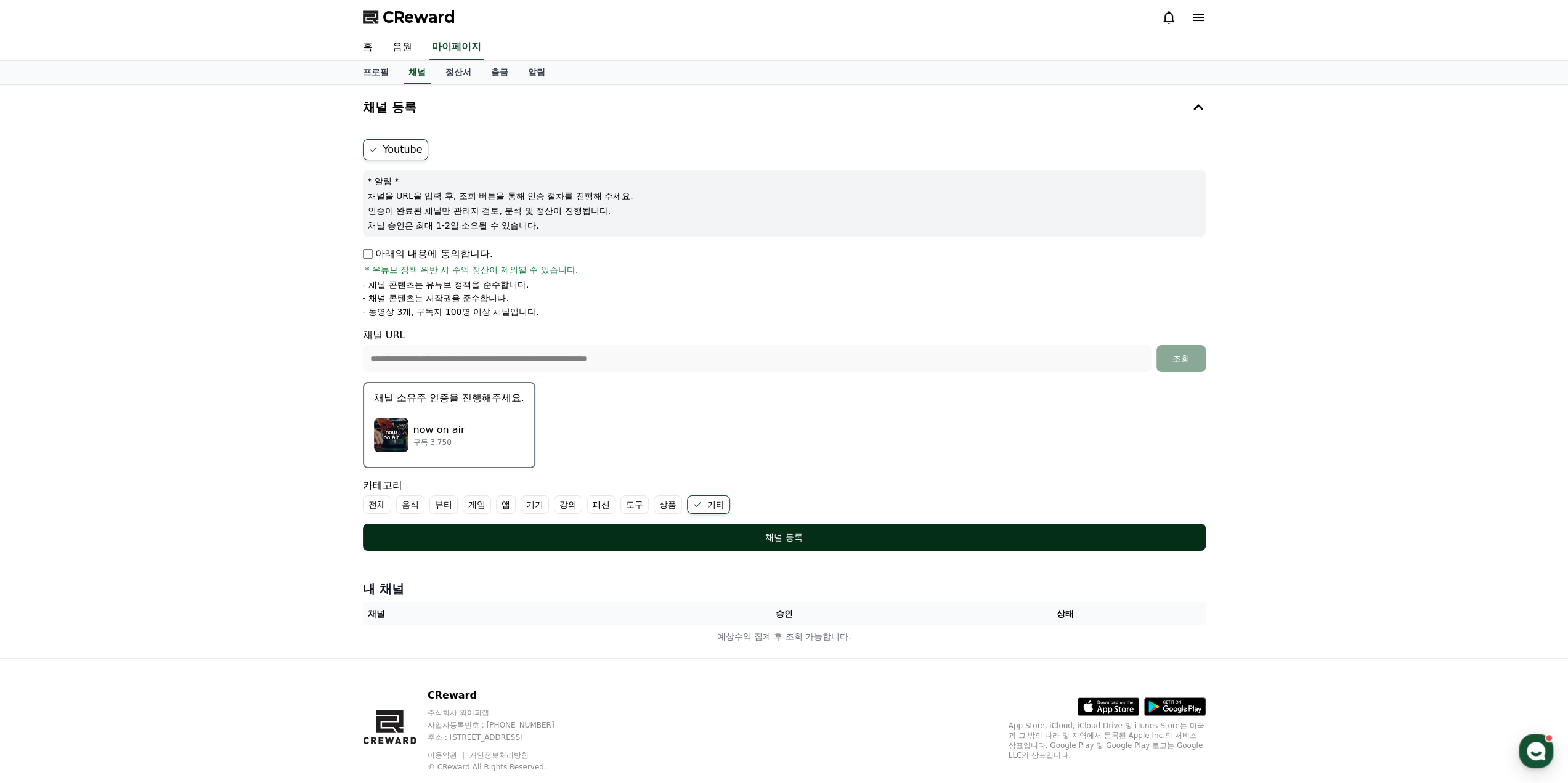
click at [736, 526] on button "채널 등록" at bounding box center [784, 537] width 843 height 27
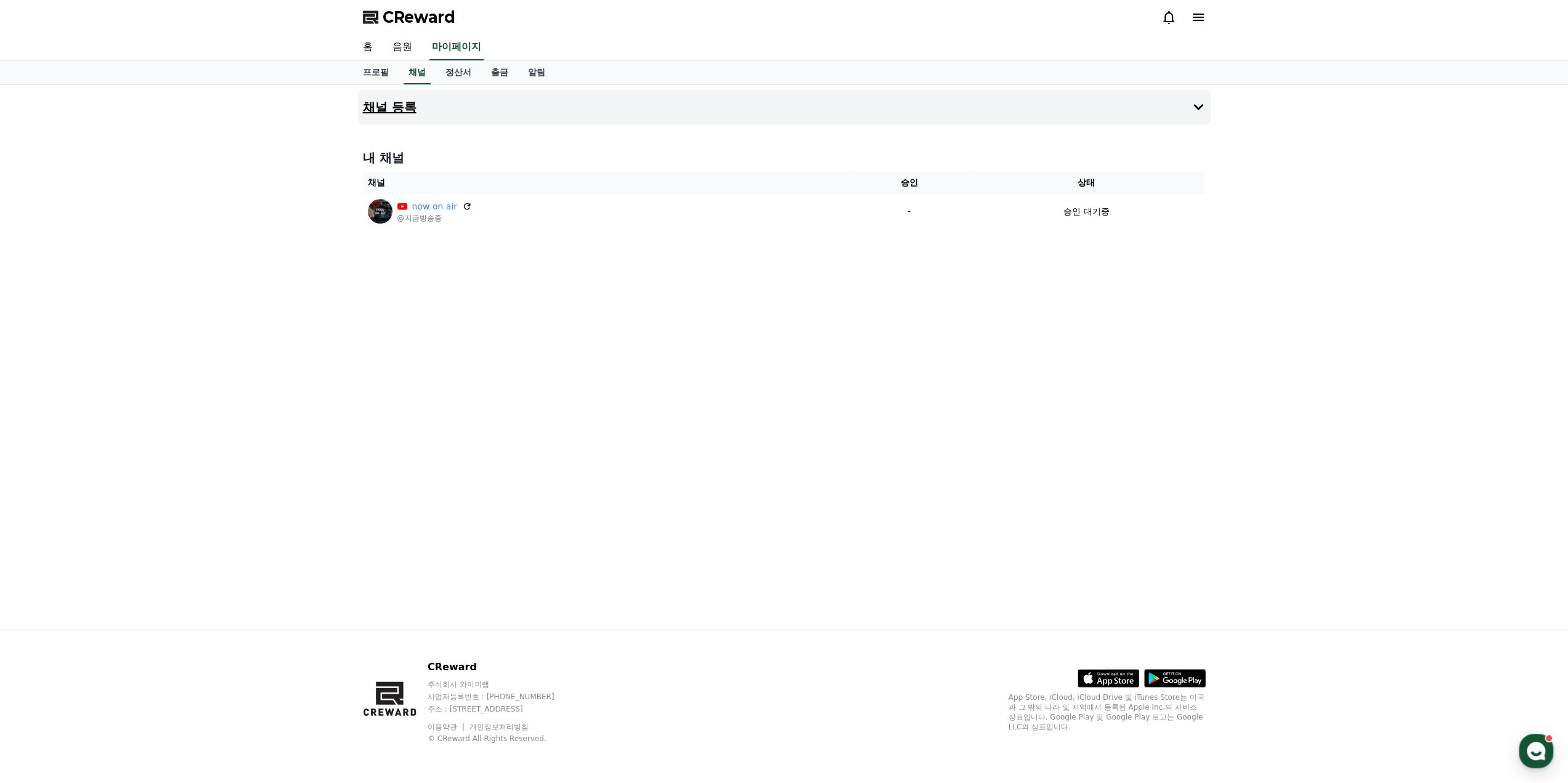
click at [1196, 108] on icon at bounding box center [1198, 107] width 15 height 15
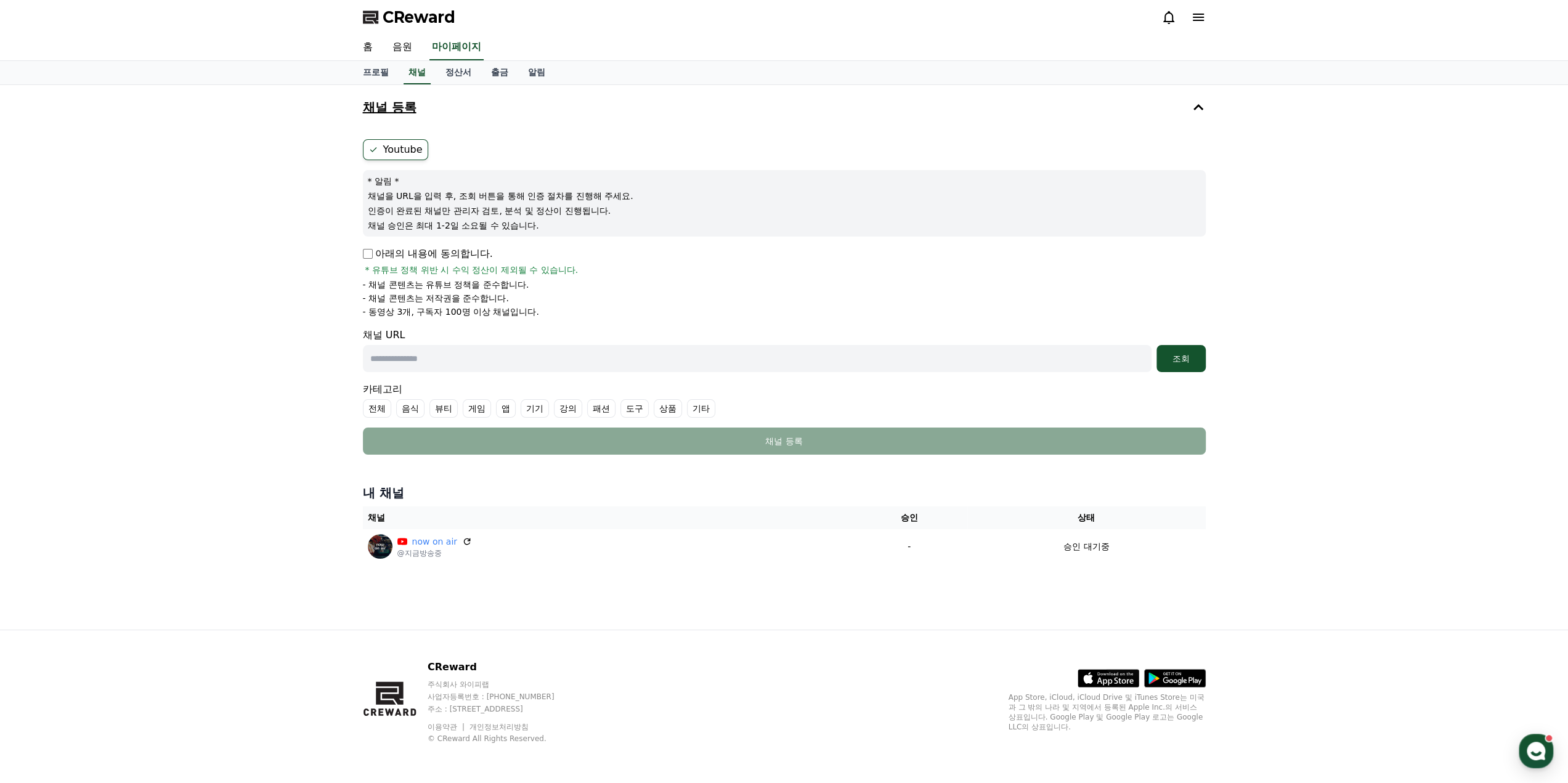
click at [422, 357] on input "text" at bounding box center [756, 358] width 788 height 27
paste input "**********"
type input "**********"
click at [1190, 361] on div "조회" at bounding box center [1181, 359] width 39 height 12
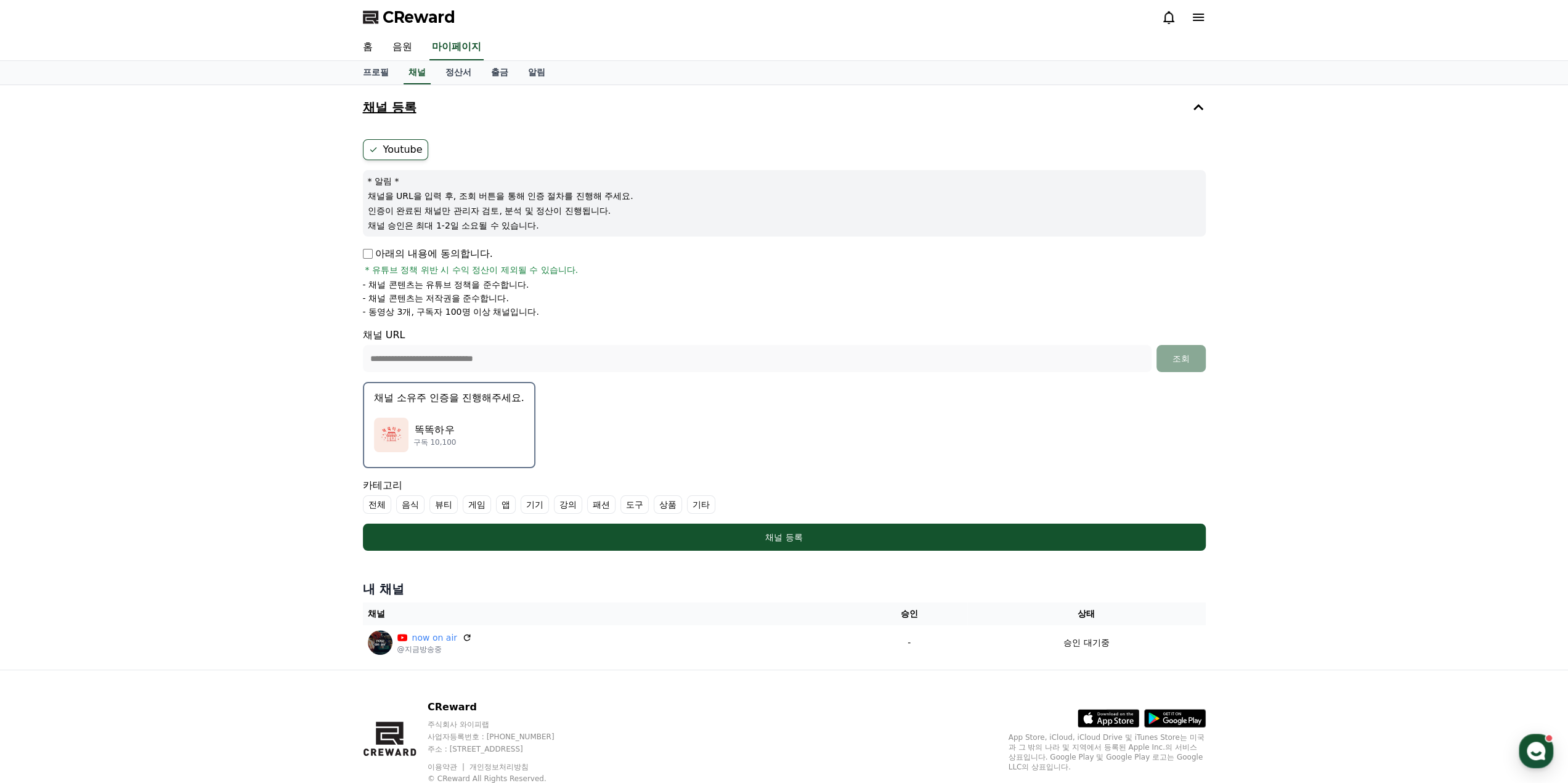
click at [453, 401] on p "채널 소유주 인증을 진행해주세요." at bounding box center [449, 398] width 151 height 15
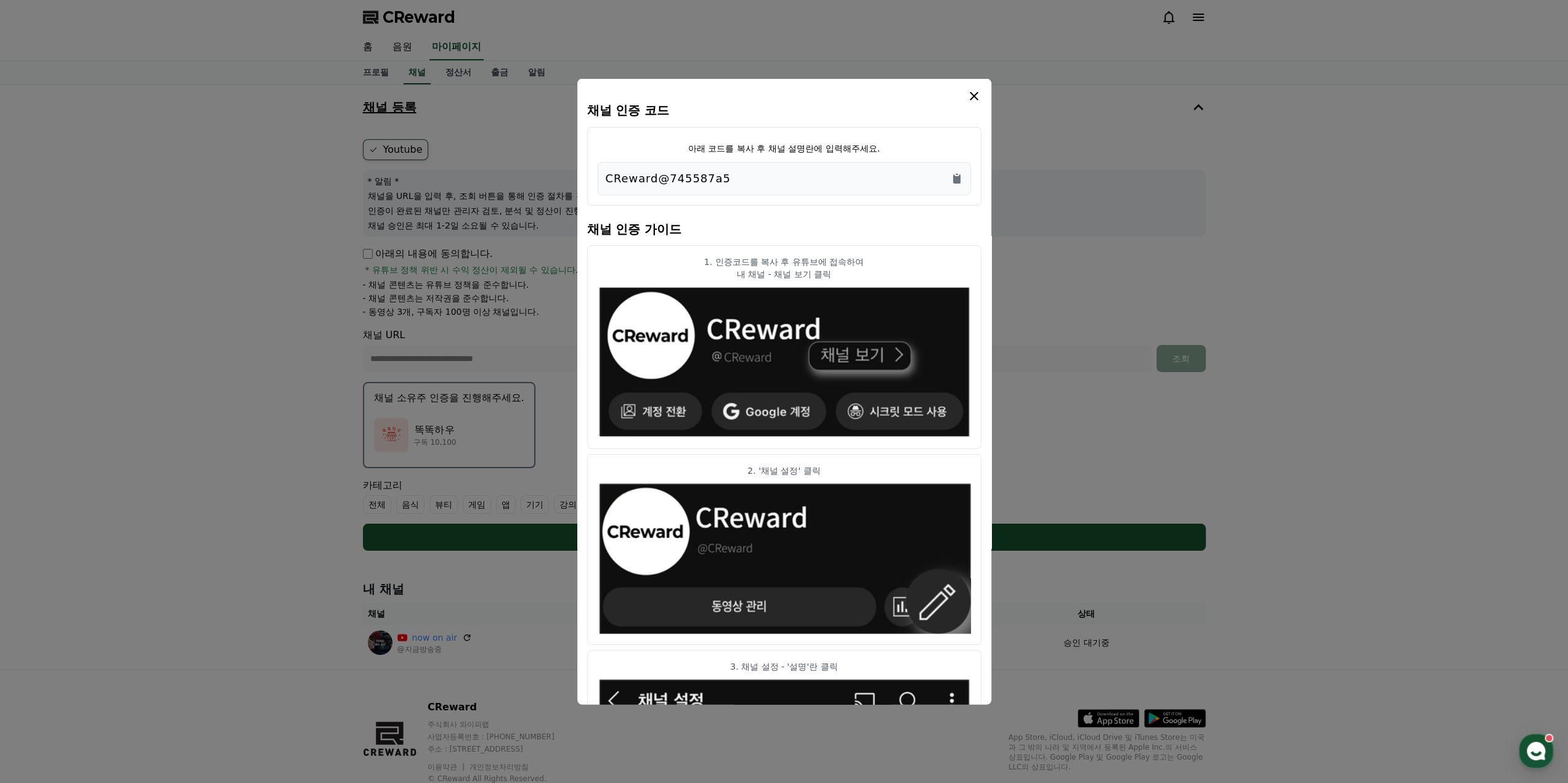
drag, startPoint x: 733, startPoint y: 177, endPoint x: 607, endPoint y: 177, distance: 126.0
click at [607, 177] on div "CReward@745587a5" at bounding box center [784, 177] width 357 height 17
copy p "CReward@745587a5"
click at [148, 237] on button "close modal" at bounding box center [784, 391] width 1568 height 783
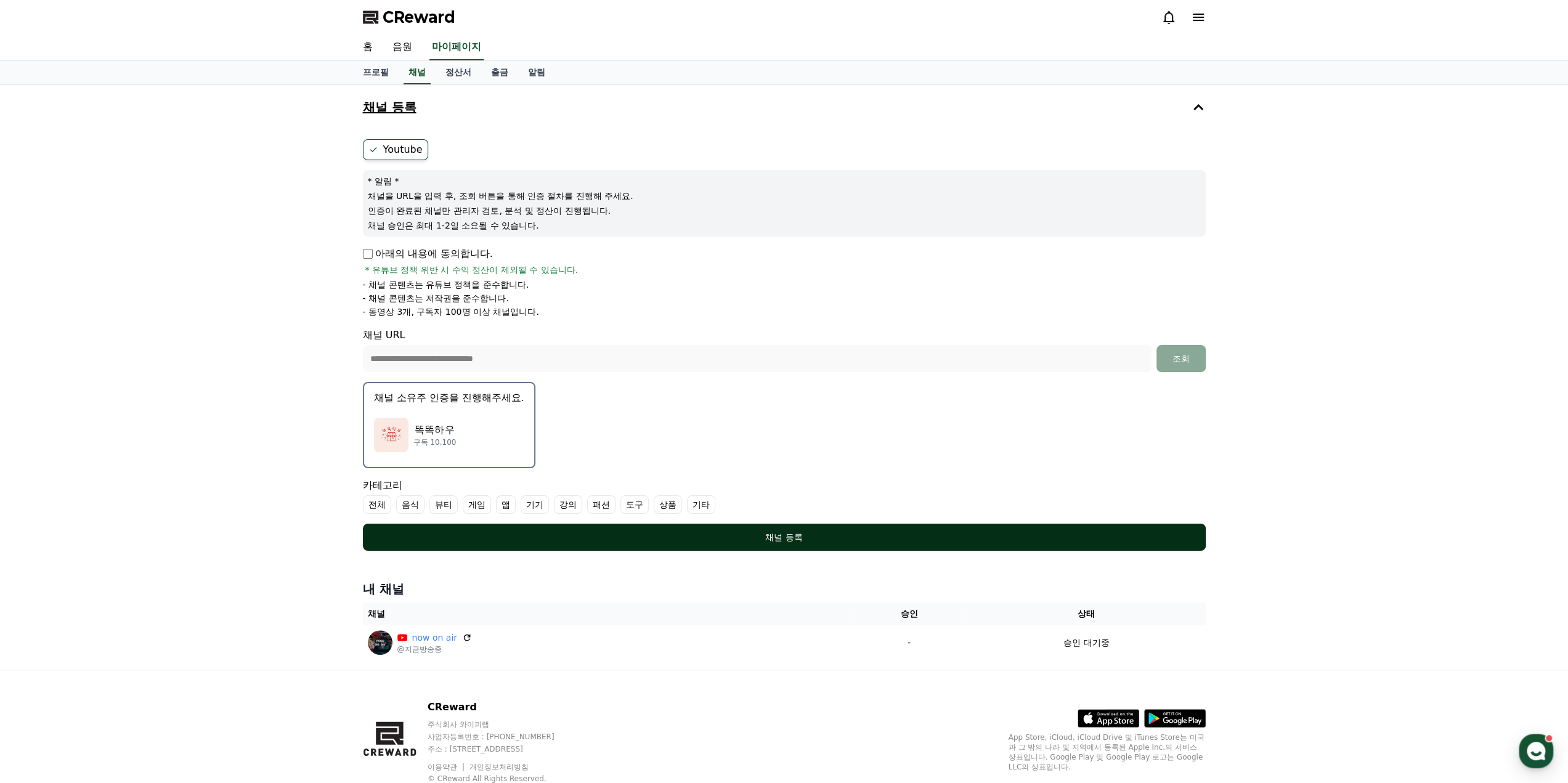
click at [806, 539] on div "채널 등록" at bounding box center [784, 537] width 794 height 12
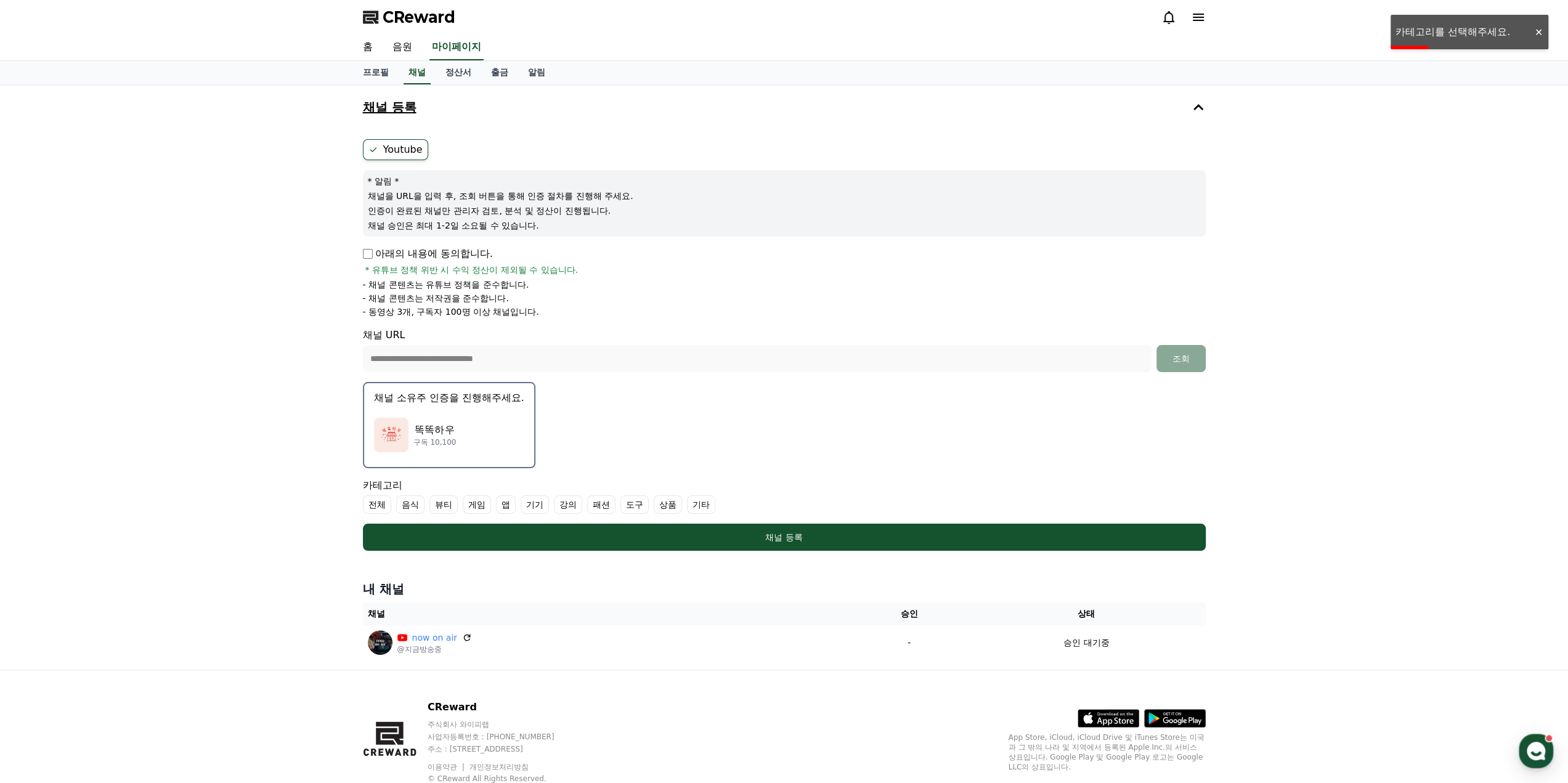
click at [695, 503] on label "기타" at bounding box center [701, 504] width 29 height 19
click at [379, 503] on label "전체" at bounding box center [377, 504] width 29 height 19
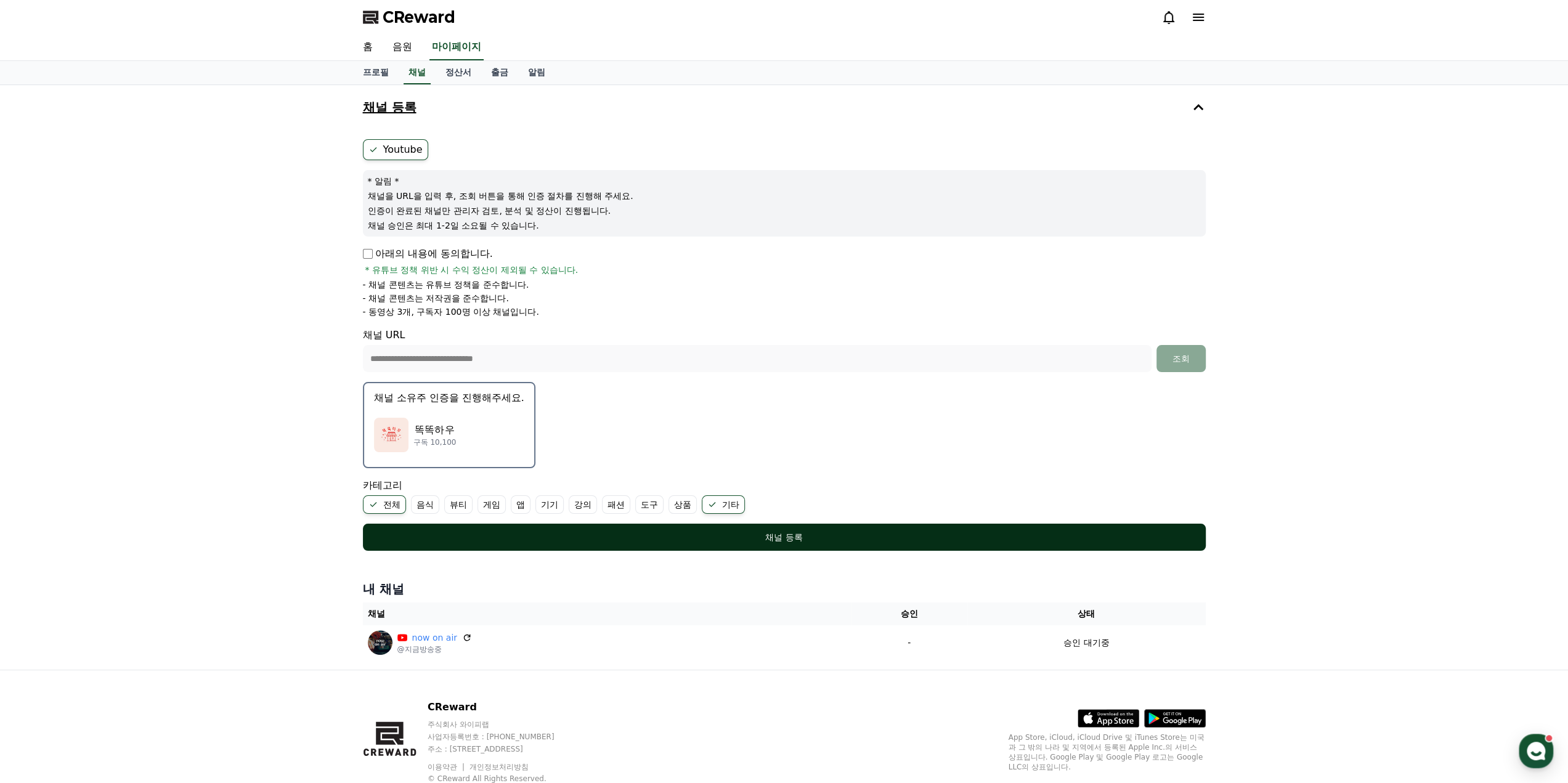
click at [708, 532] on div "채널 등록" at bounding box center [784, 537] width 794 height 12
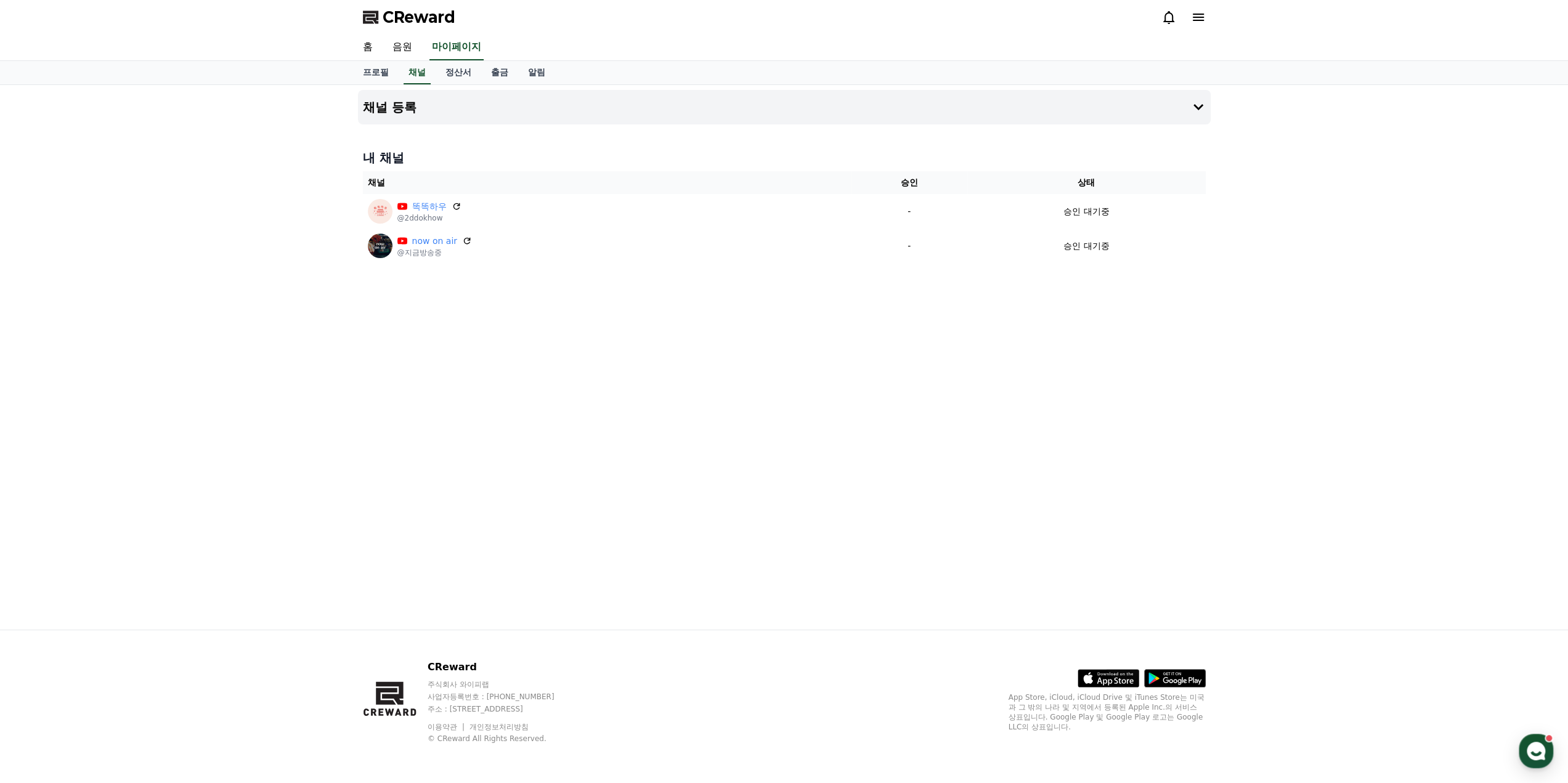
click at [431, 333] on div "채널 등록 내 채널 채널 승인 상태 똑똑하우 @2ddokhow - 승인 대기중 now on air @지금방송중 - 승인 대기중" at bounding box center [784, 356] width 862 height 544
drag, startPoint x: 226, startPoint y: 167, endPoint x: 226, endPoint y: 155, distance: 12.0
click at [226, 167] on div "채널 등록 내 채널 채널 승인 상태 똑똑하우 @2ddokhow - 승인 대기중 now on air @지금방송중 - 승인 대기중" at bounding box center [784, 356] width 1568 height 544
